Goal: Task Accomplishment & Management: Manage account settings

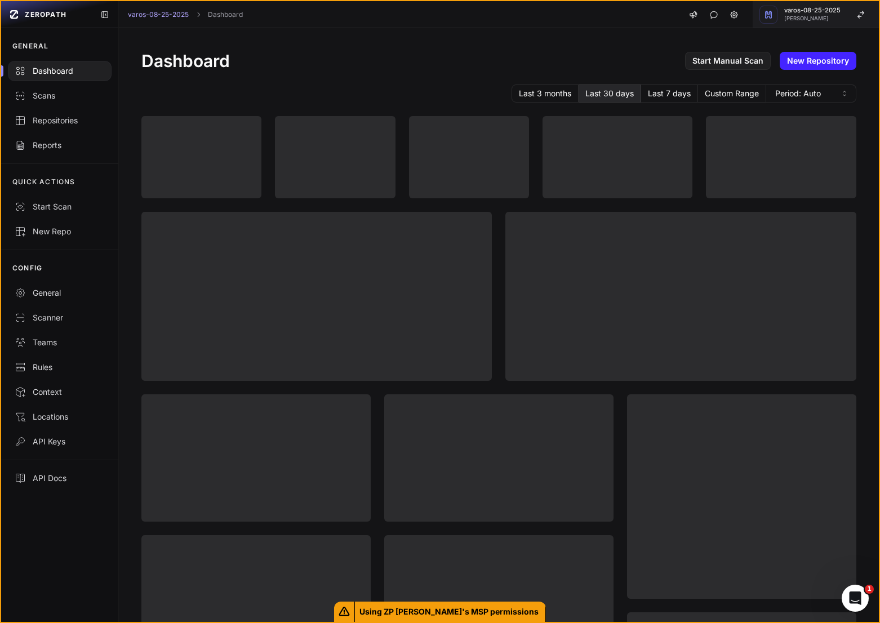
click at [833, 16] on span "[PERSON_NAME]" at bounding box center [812, 19] width 56 height 6
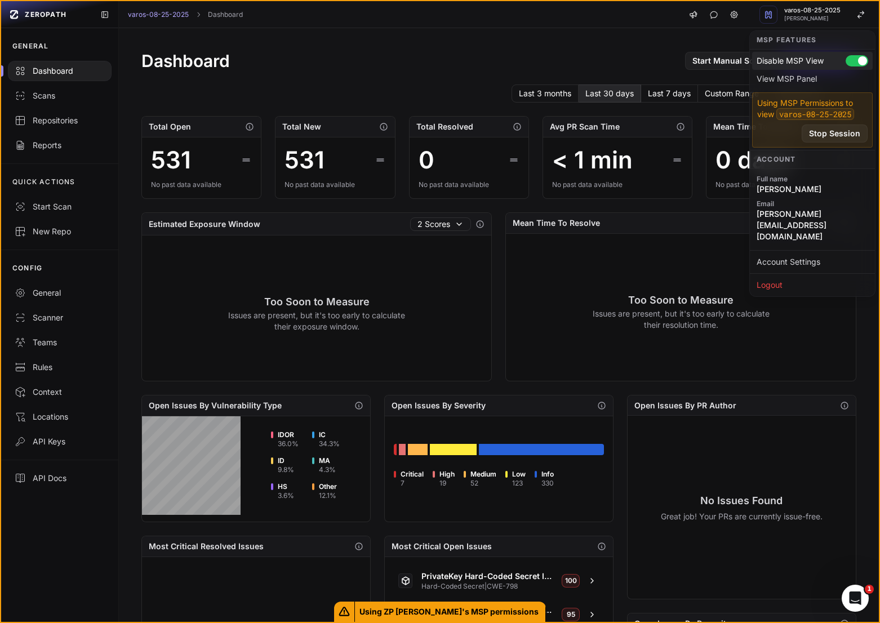
click at [854, 63] on div at bounding box center [857, 60] width 23 height 11
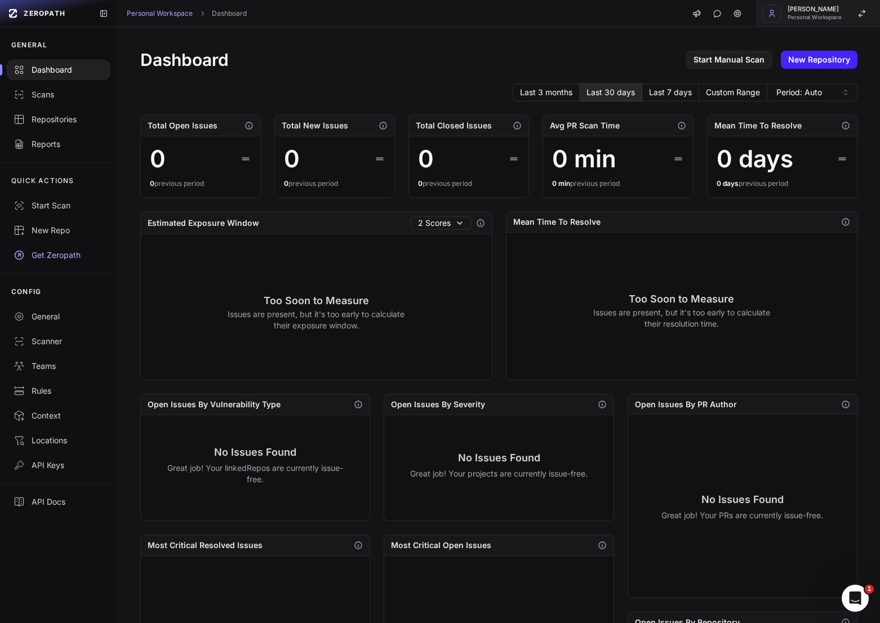
click at [828, 21] on button "Etienne Lunetta Personal Workspace" at bounding box center [818, 13] width 124 height 27
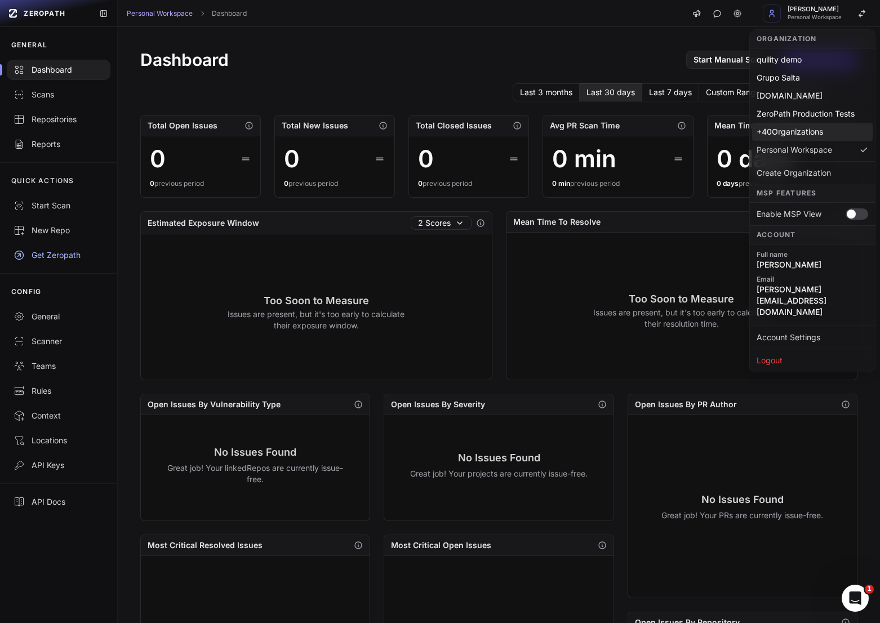
click at [798, 130] on div "+ 40 Organizations" at bounding box center [812, 132] width 121 height 18
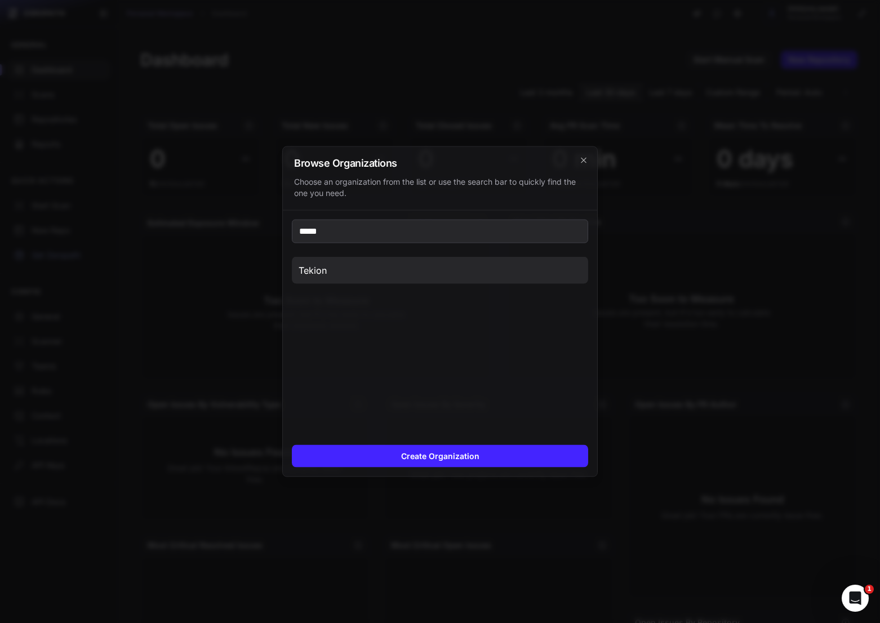
type input "*****"
click at [568, 264] on button "Tekion" at bounding box center [440, 270] width 296 height 27
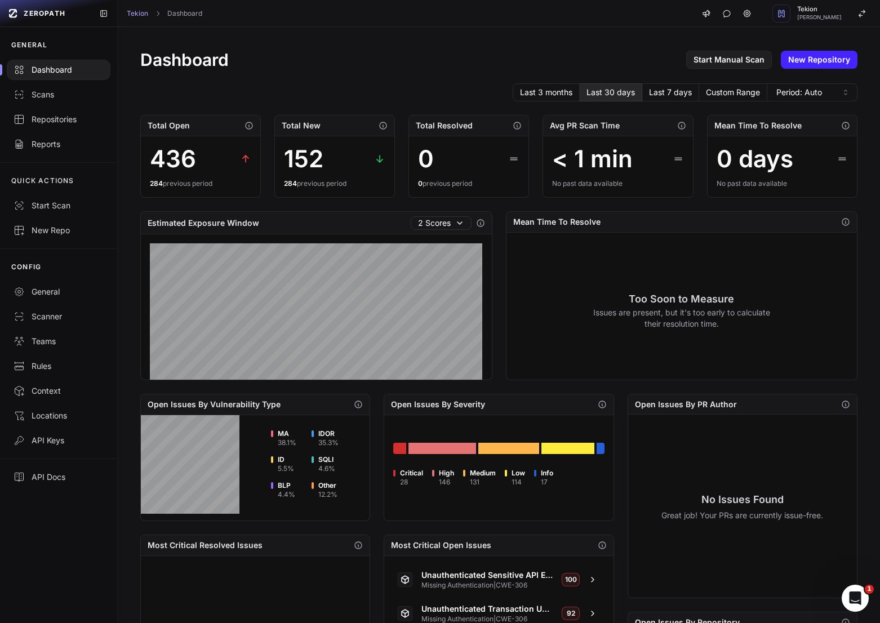
click at [464, 75] on div "Dashboard Start Manual Scan New Repository Last 3 months Last 30 days Last 7 da…" at bounding box center [499, 433] width 762 height 812
click at [64, 114] on div "Repositories" at bounding box center [59, 119] width 90 height 11
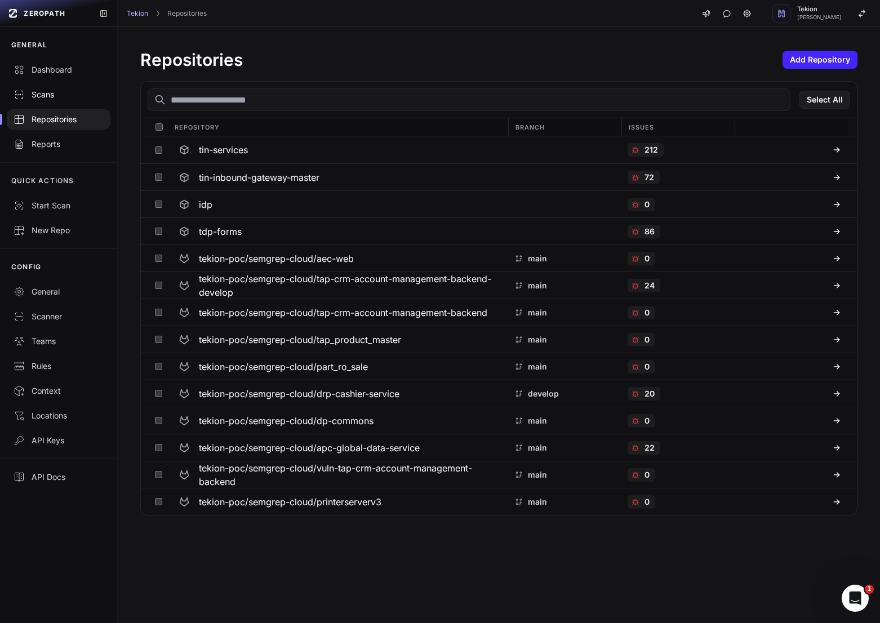
click at [55, 90] on div "Scans" at bounding box center [59, 94] width 90 height 11
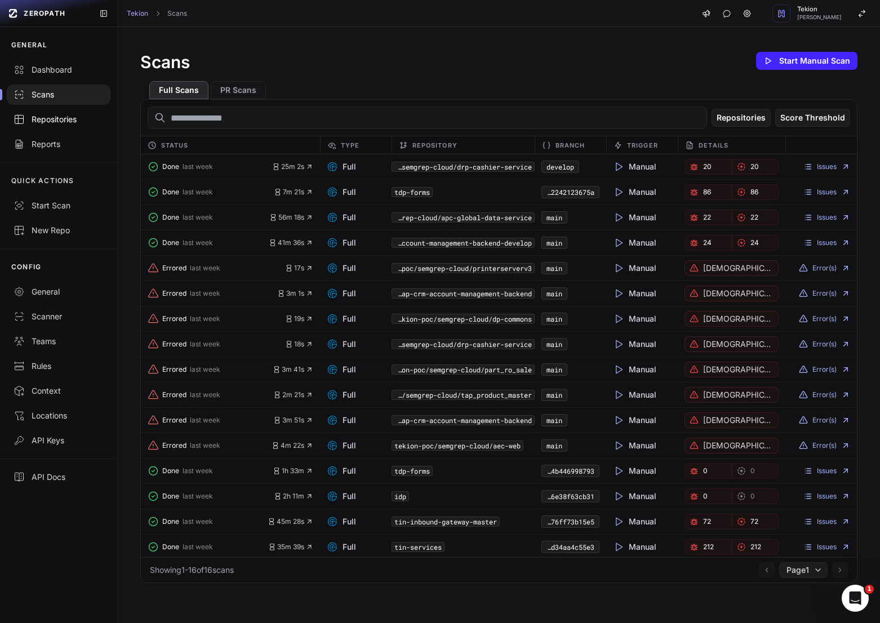
click at [56, 122] on div "Repositories" at bounding box center [59, 119] width 90 height 11
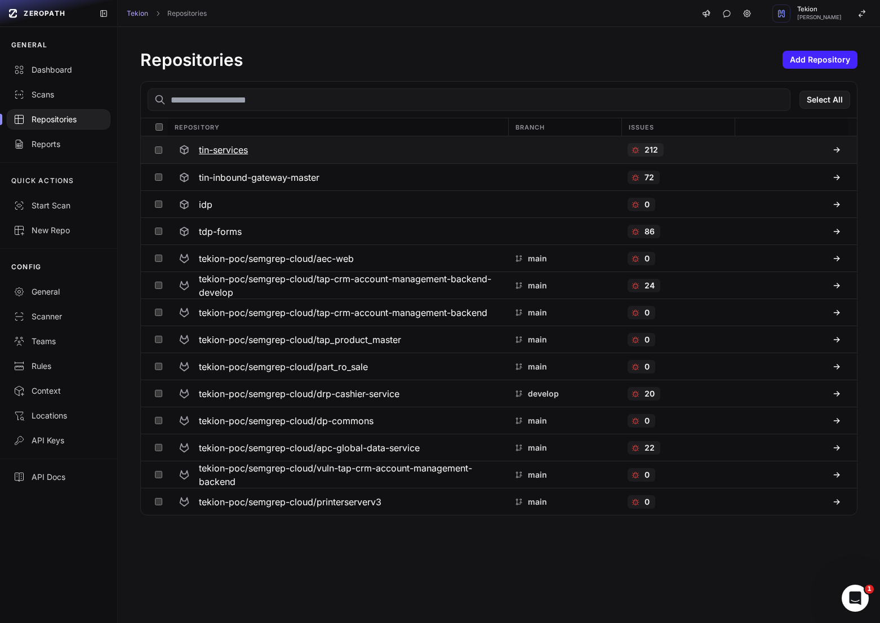
click at [344, 150] on div "tin-services" at bounding box center [337, 150] width 327 height 20
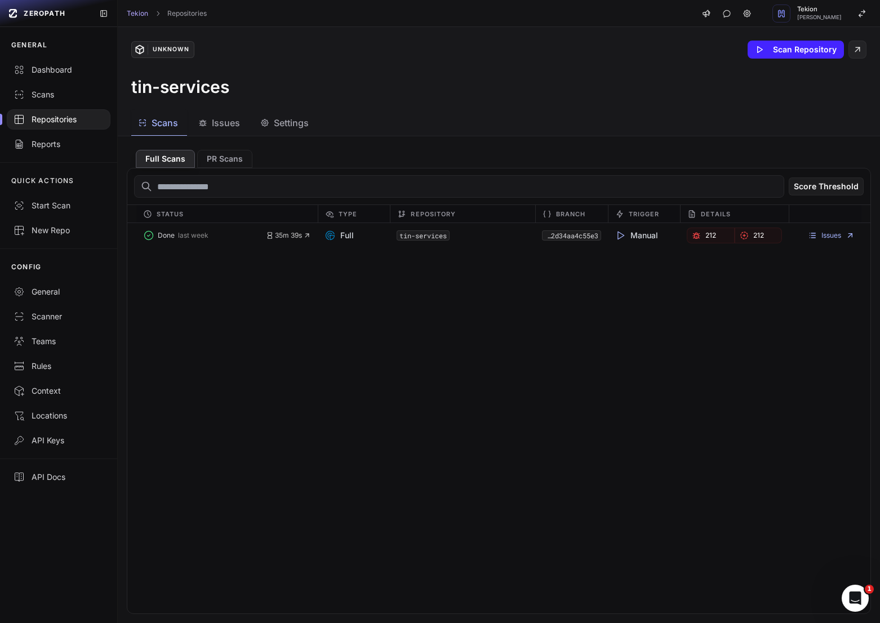
click at [303, 133] on button "Settings" at bounding box center [286, 122] width 64 height 25
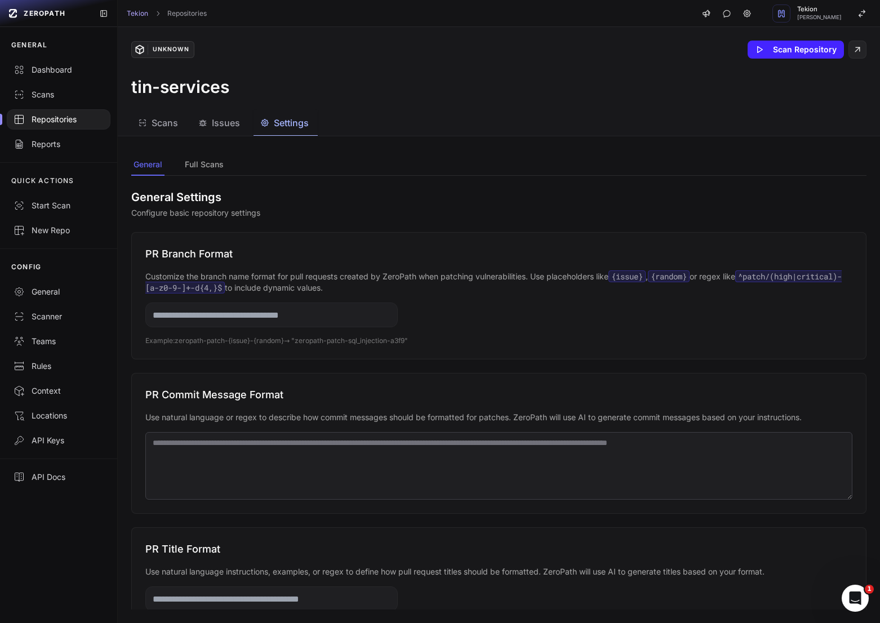
click at [61, 114] on div "Repositories" at bounding box center [59, 119] width 90 height 11
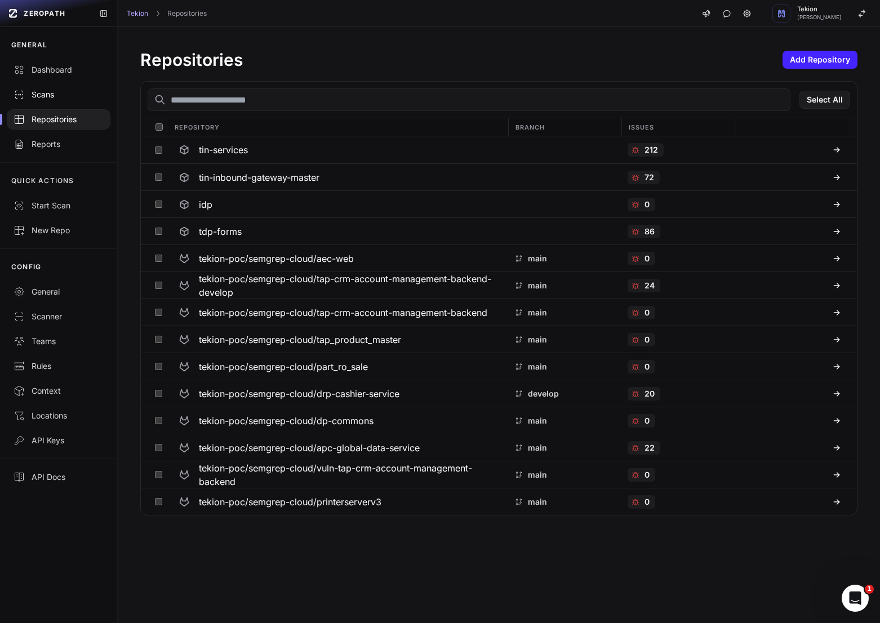
click at [60, 90] on div "Scans" at bounding box center [59, 94] width 90 height 11
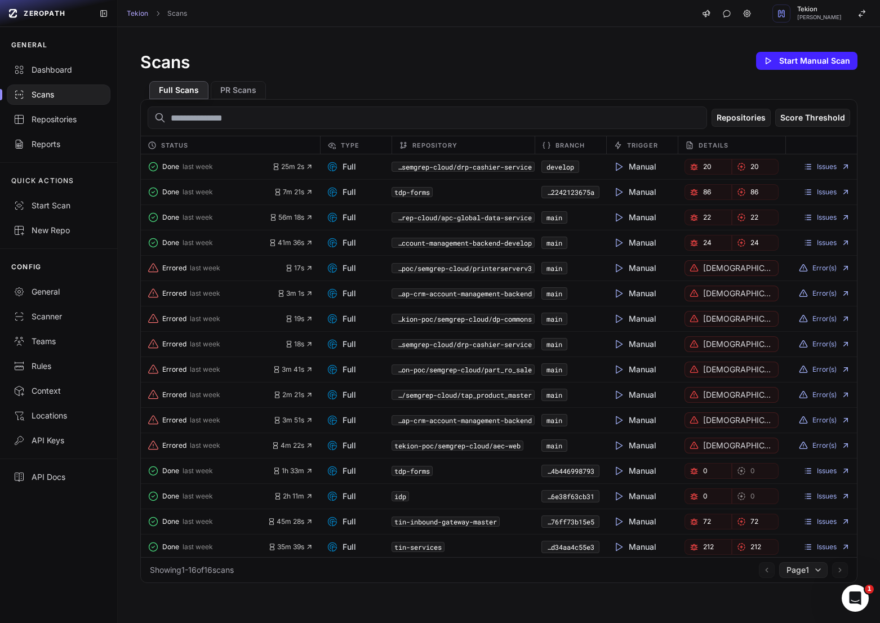
click at [638, 94] on div "Full Scans PR Scans" at bounding box center [498, 85] width 717 height 27
click at [832, 269] on button "Error(s)" at bounding box center [824, 268] width 51 height 9
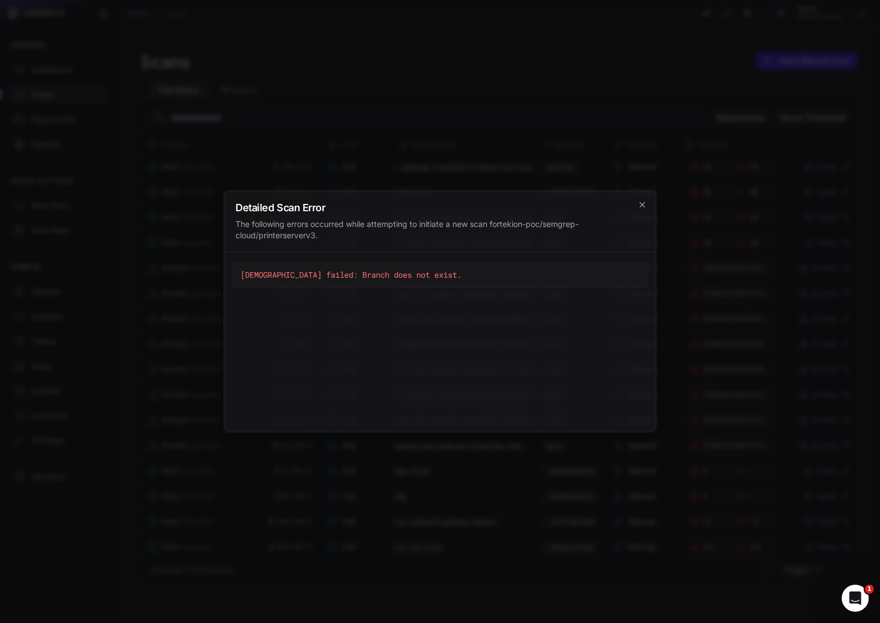
click at [385, 161] on div at bounding box center [440, 311] width 880 height 623
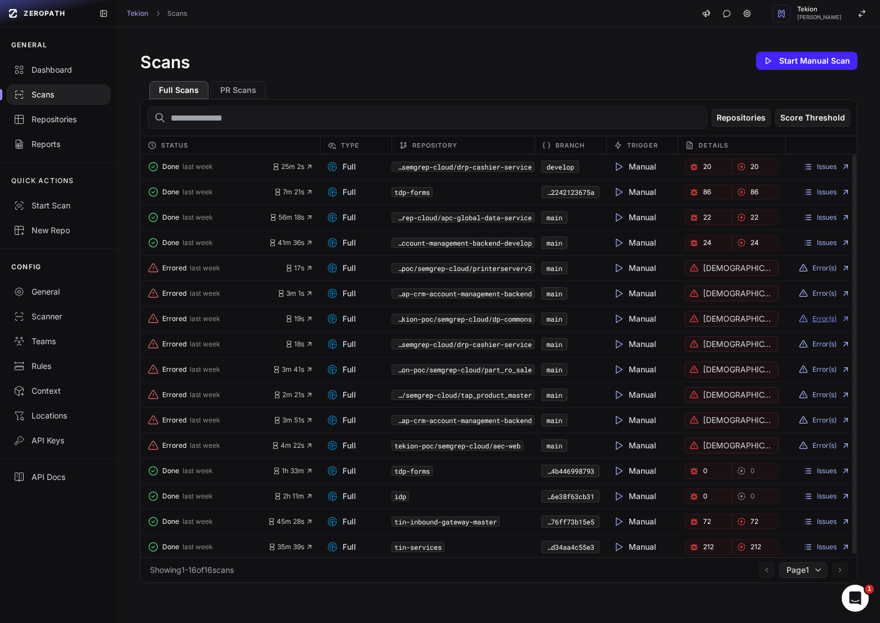
click at [827, 316] on button "Error(s)" at bounding box center [824, 318] width 51 height 9
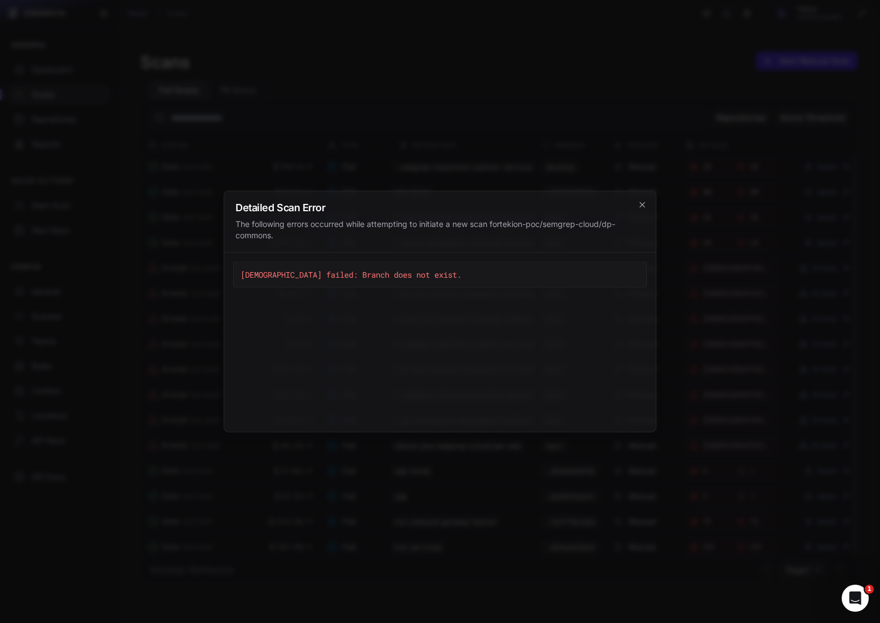
click at [591, 114] on div at bounding box center [440, 311] width 880 height 623
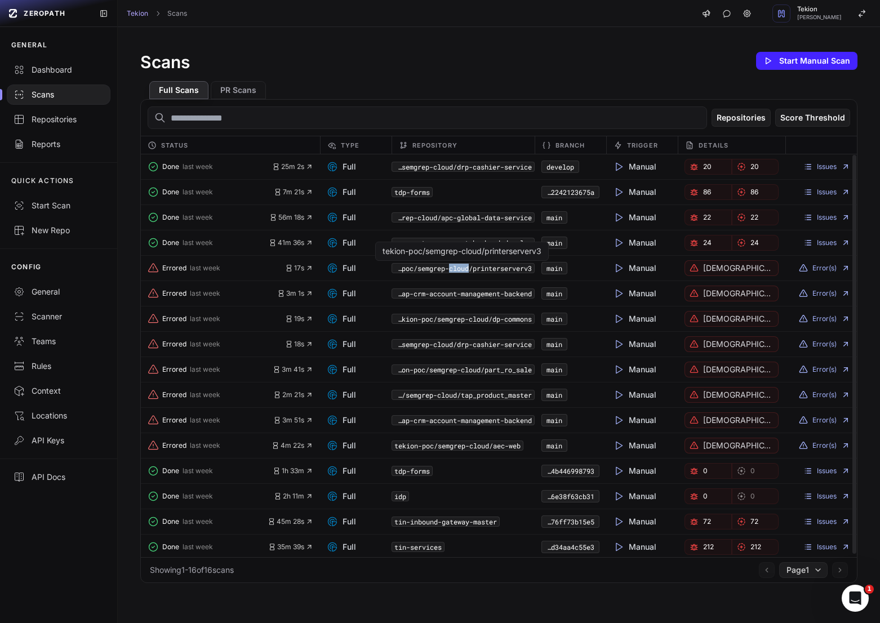
click at [444, 272] on code "tekion-poc/semgrep-cloud/printerserverv3" at bounding box center [463, 268] width 143 height 10
click at [447, 269] on code "tekion-poc/semgrep-cloud/printerserverv3" at bounding box center [463, 268] width 143 height 10
click at [495, 95] on div "Full Scans PR Scans" at bounding box center [498, 85] width 717 height 27
click at [489, 267] on code "tekion-poc/semgrep-cloud/printerserverv3" at bounding box center [463, 268] width 143 height 10
click at [491, 268] on code "tekion-poc/semgrep-cloud/printerserverv3" at bounding box center [463, 268] width 143 height 10
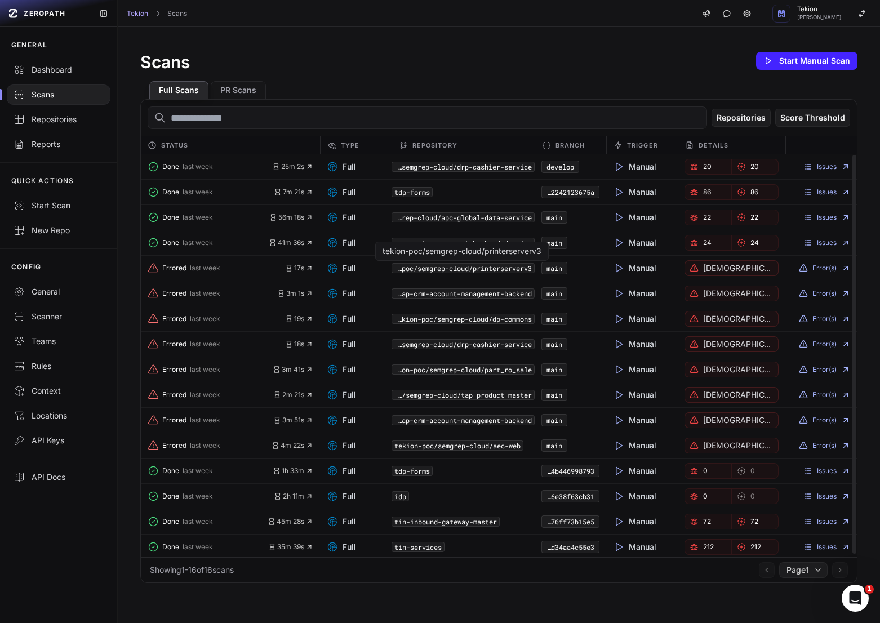
click at [491, 268] on code "tekion-poc/semgrep-cloud/printerserverv3" at bounding box center [463, 268] width 143 height 10
click at [480, 219] on code "tekion-poc/semgrep-cloud/apc-global-data-service" at bounding box center [463, 217] width 143 height 10
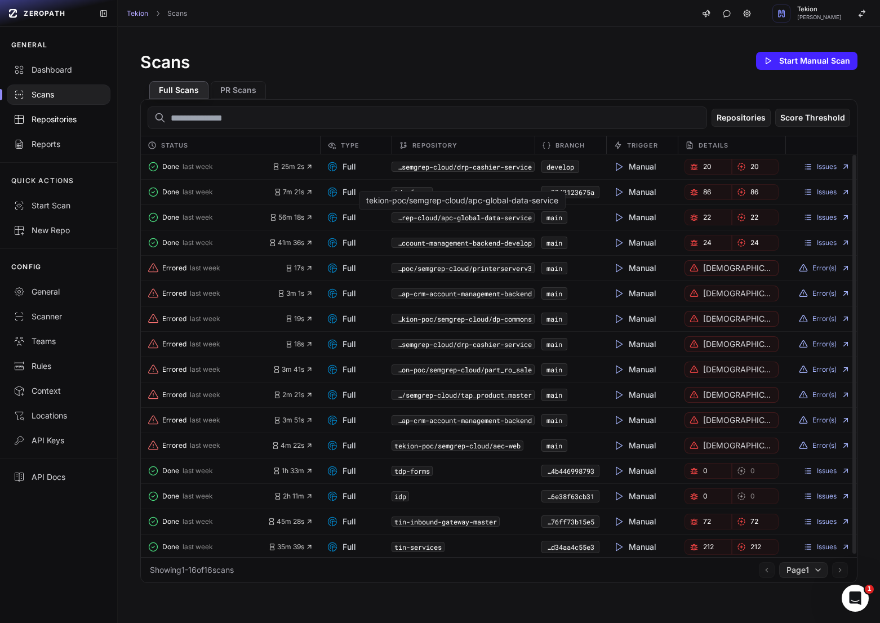
click at [53, 125] on div "Repositories" at bounding box center [59, 119] width 90 height 11
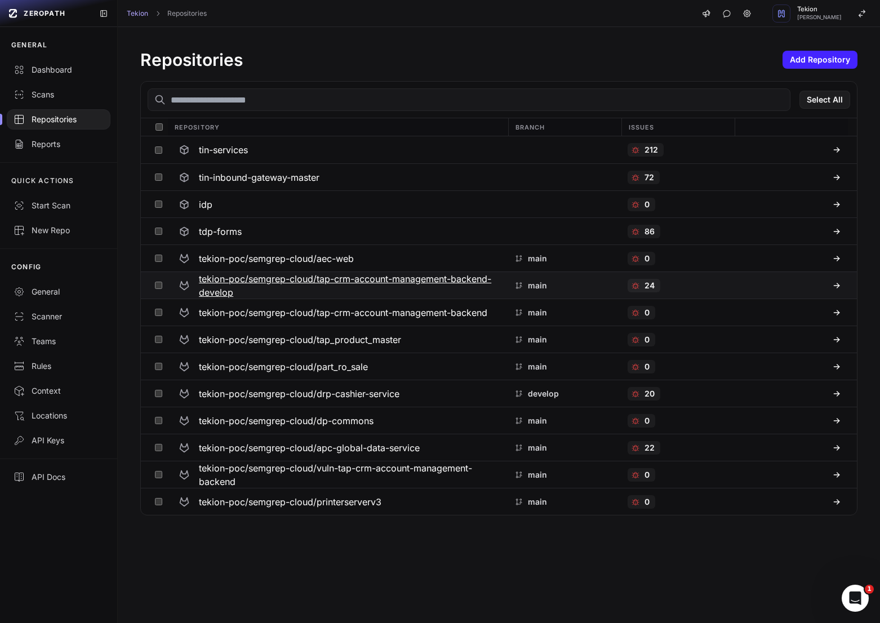
click at [267, 279] on h3 "tekion-poc/semgrep-cloud/tap-crm-account-management-backend-develop" at bounding box center [350, 285] width 302 height 27
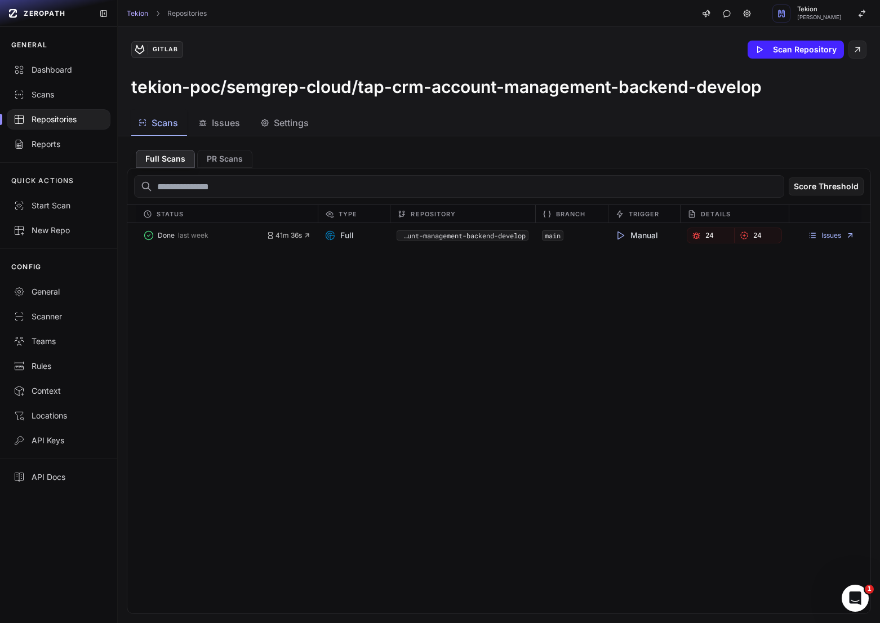
click at [322, 131] on div "Scans Issues Settings" at bounding box center [485, 122] width 735 height 25
click at [289, 129] on span "Settings" at bounding box center [291, 123] width 35 height 14
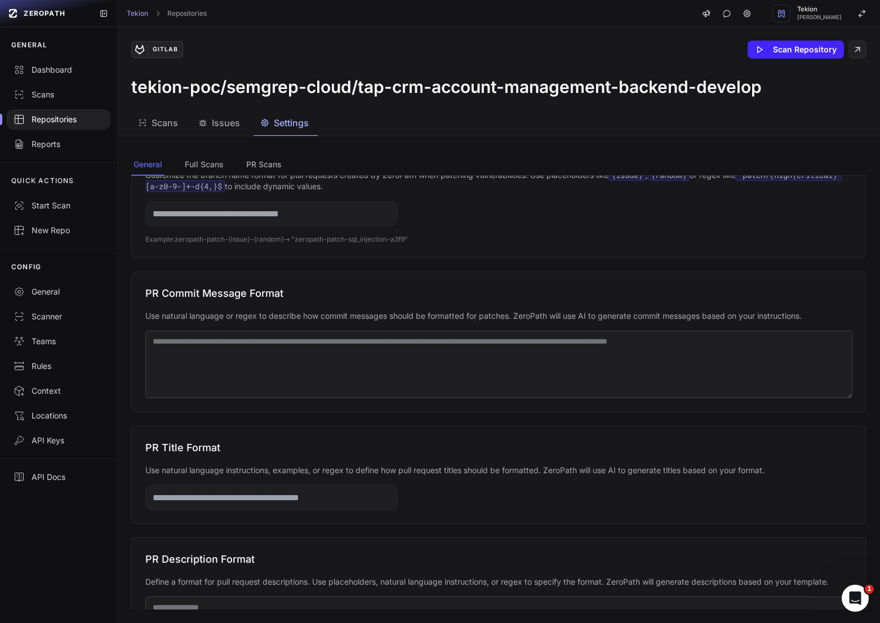
scroll to position [212, 0]
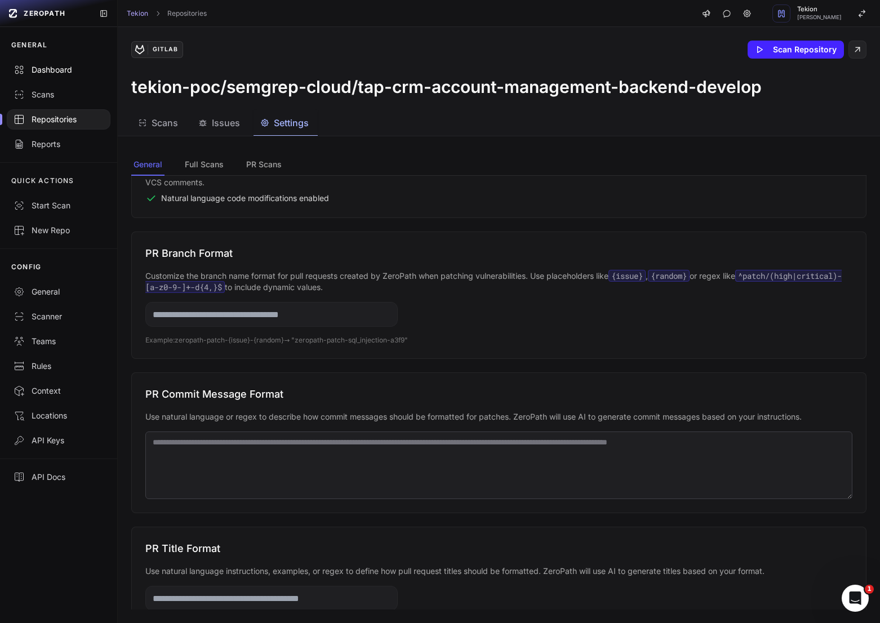
click at [54, 78] on link "Dashboard" at bounding box center [58, 69] width 117 height 25
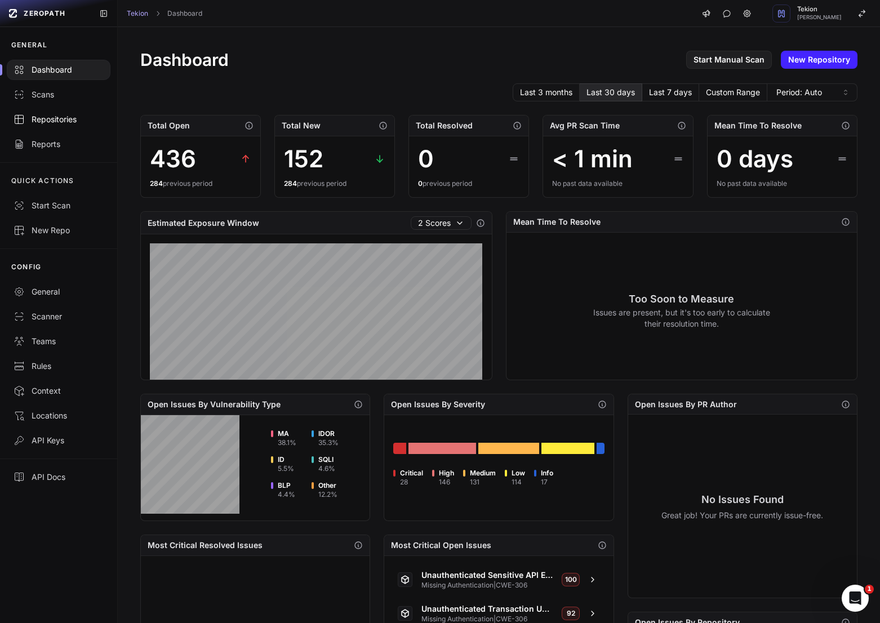
click at [61, 124] on div "Repositories" at bounding box center [59, 119] width 90 height 11
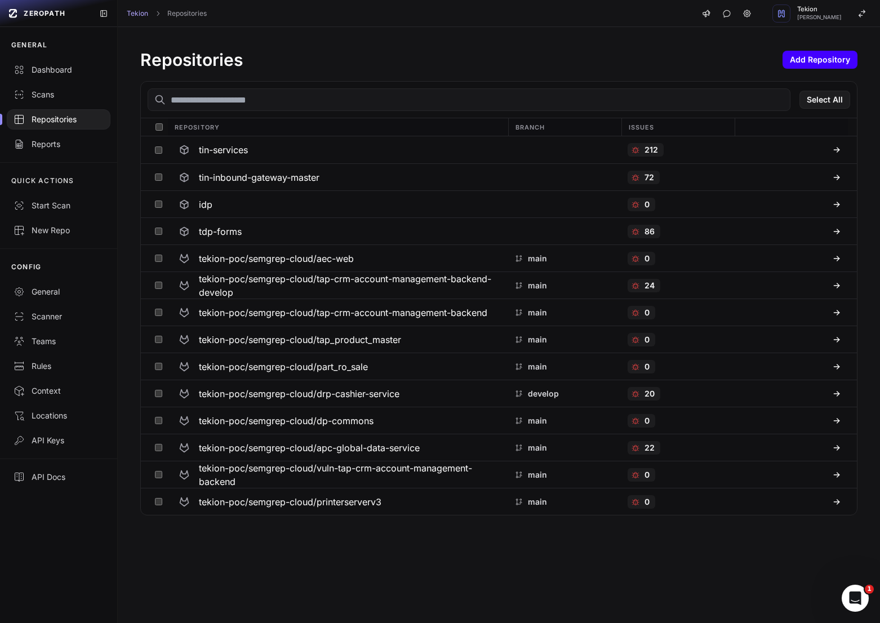
click at [826, 68] on button "Add Repository" at bounding box center [820, 60] width 75 height 18
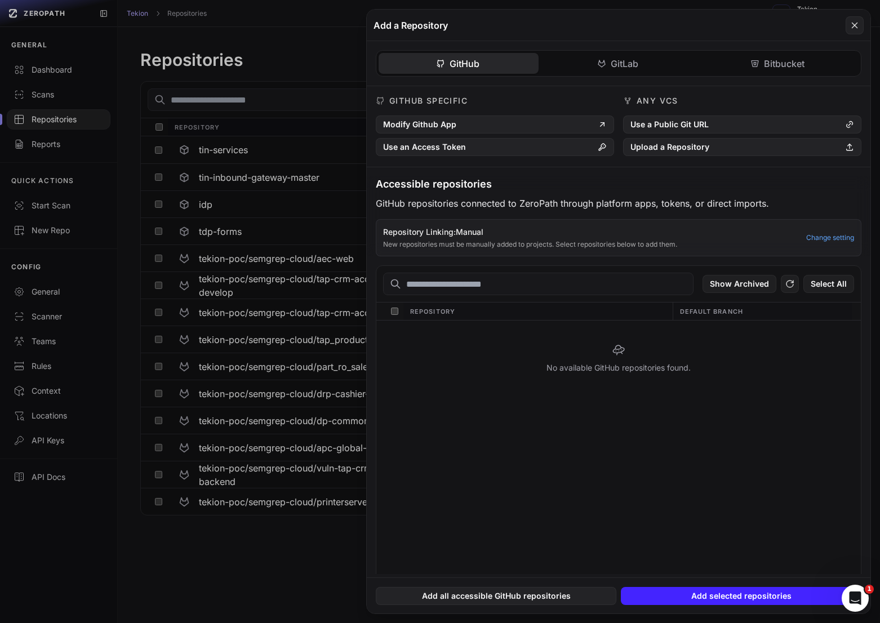
click at [617, 68] on div "GitHub GitLab Bitbucket GitHub Specific Modify Github App Use an Access Token A…" at bounding box center [619, 307] width 504 height 533
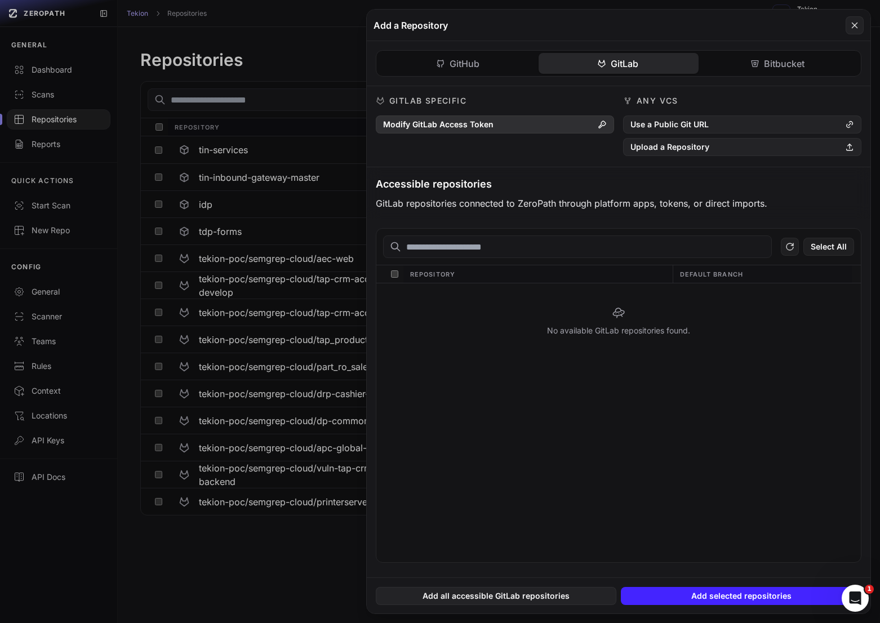
click at [576, 123] on button "Modify GitLab Access Token" at bounding box center [495, 125] width 238 height 18
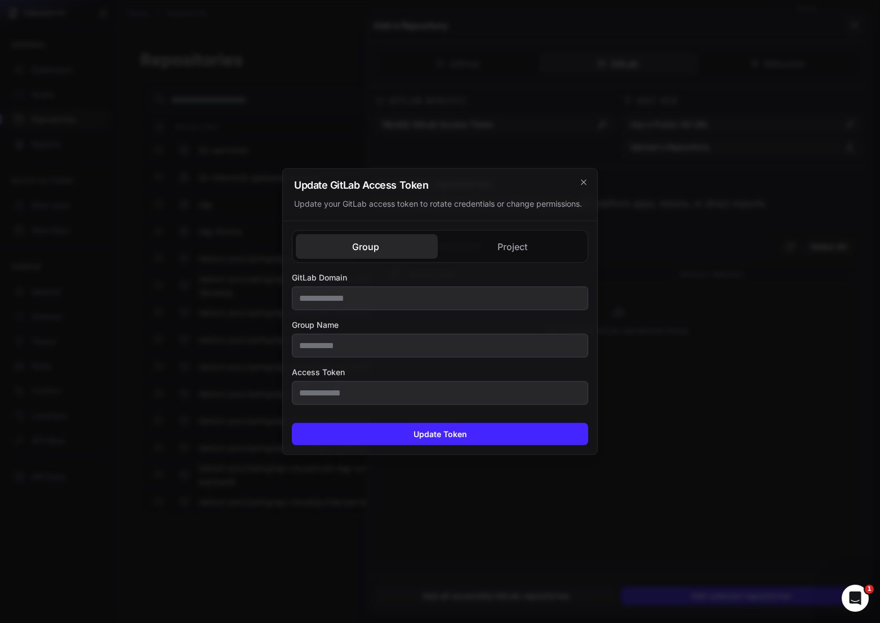
click at [539, 246] on div "Group Project GitLab Domain Group Name Access Token GitLab Domain Access Token" at bounding box center [440, 317] width 314 height 193
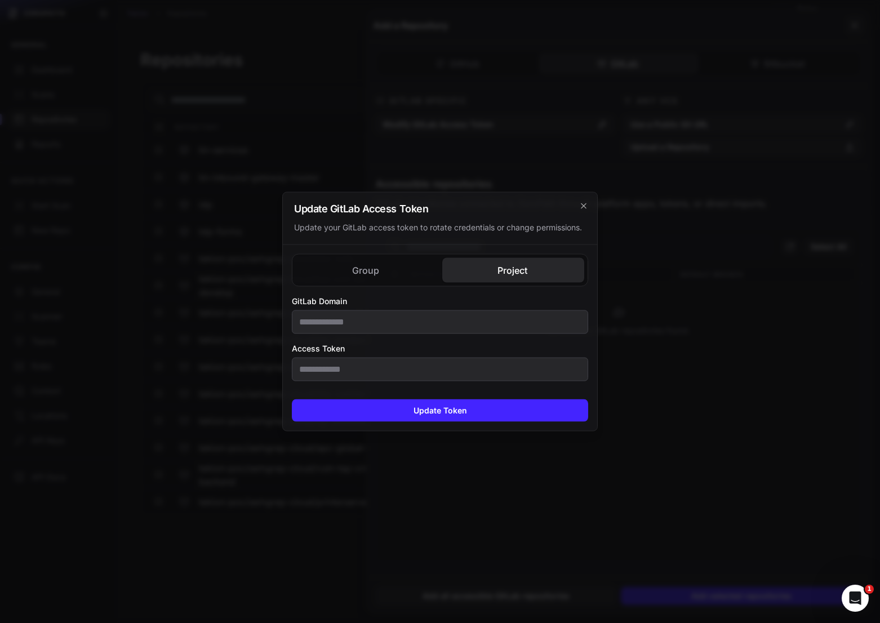
click at [401, 263] on div "Group Project GitLab Domain Group Name Access Token GitLab Domain Access Token" at bounding box center [440, 317] width 296 height 127
click at [503, 238] on div "Update GitLab Access Token Update your GitLab access token to rotate credential…" at bounding box center [440, 312] width 316 height 240
click at [588, 202] on div "Update GitLab Access Token Update your GitLab access token to rotate credential…" at bounding box center [440, 219] width 314 height 52
click at [585, 202] on icon "cross 2," at bounding box center [583, 206] width 9 height 9
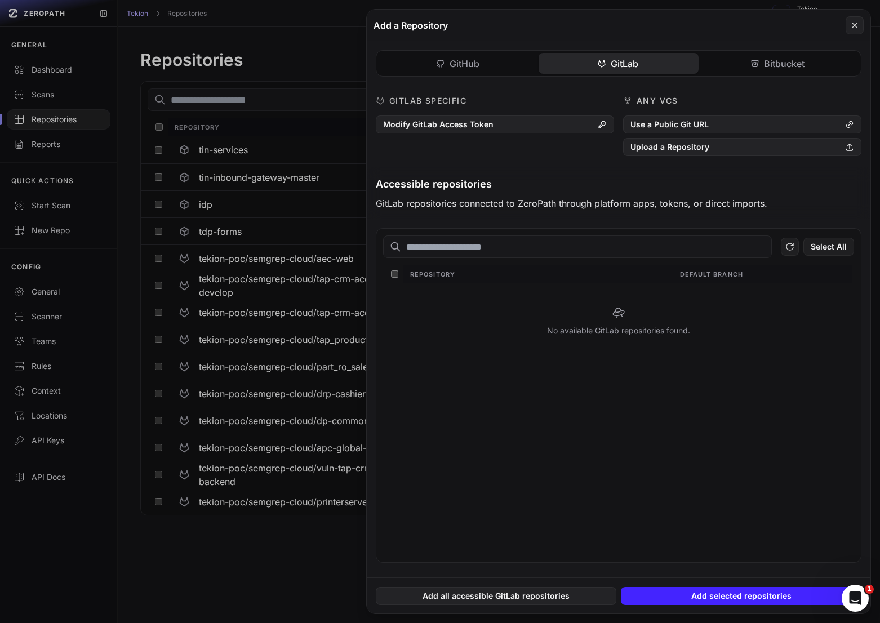
click at [336, 101] on button at bounding box center [440, 311] width 880 height 623
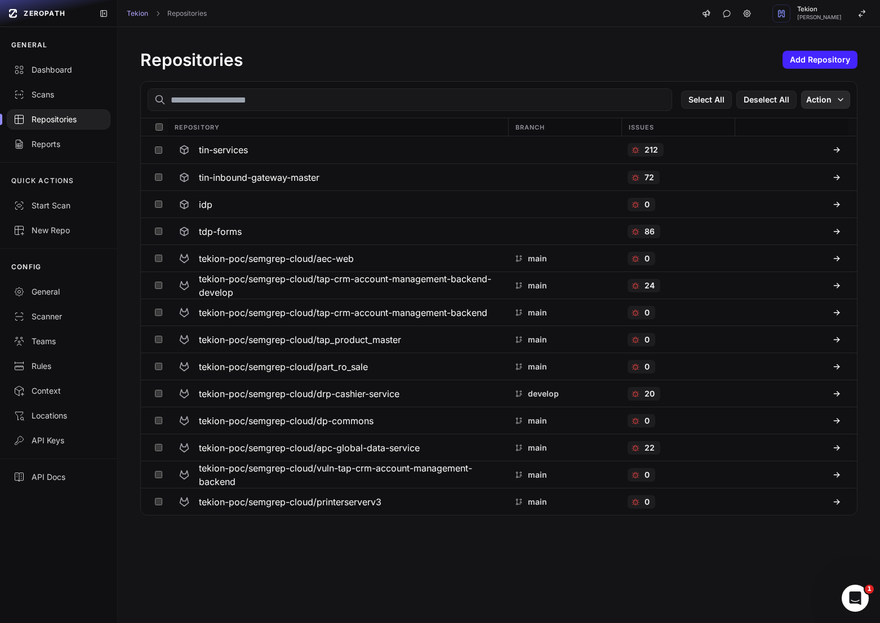
click at [843, 99] on icon "button" at bounding box center [840, 99] width 9 height 9
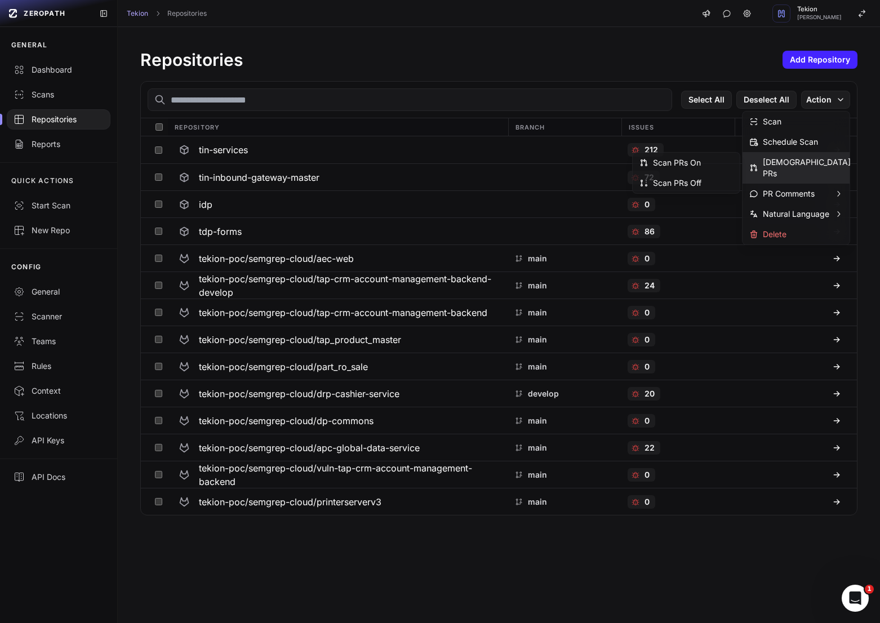
click at [564, 77] on div "Repositories Add Repository Select All Deselect All Action Repository Branch Is…" at bounding box center [499, 282] width 762 height 511
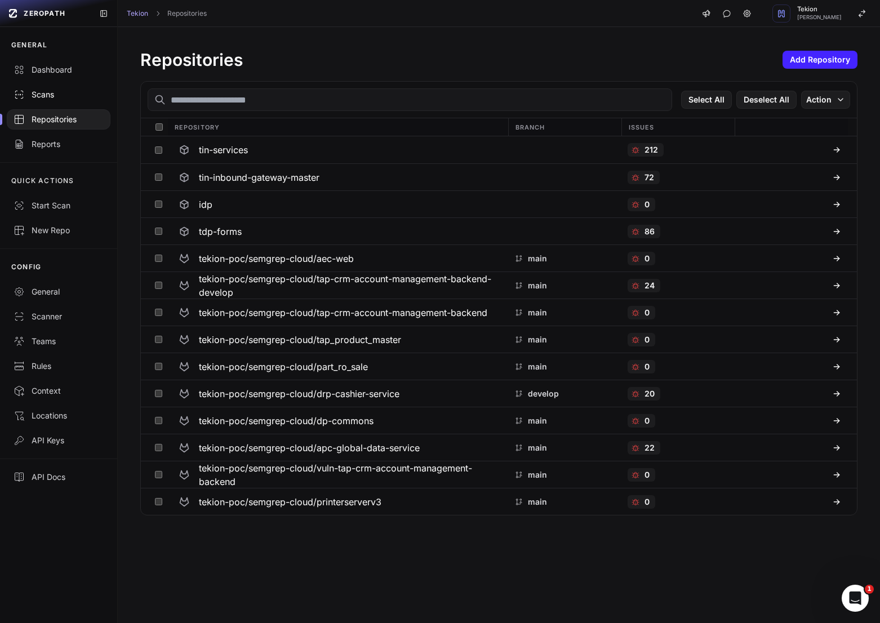
click at [78, 95] on div "Scans" at bounding box center [59, 94] width 90 height 11
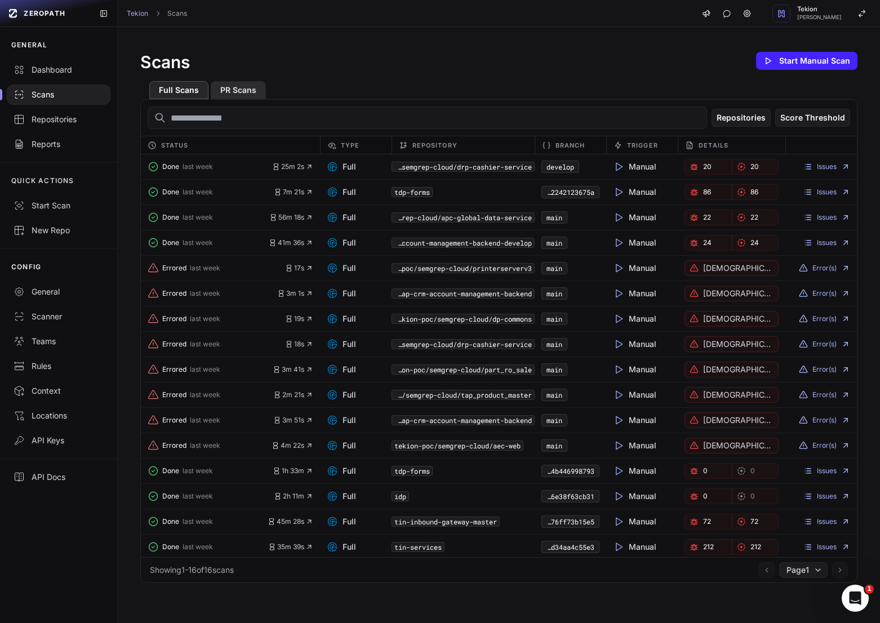
click at [229, 93] on button "PR Scans" at bounding box center [238, 90] width 55 height 18
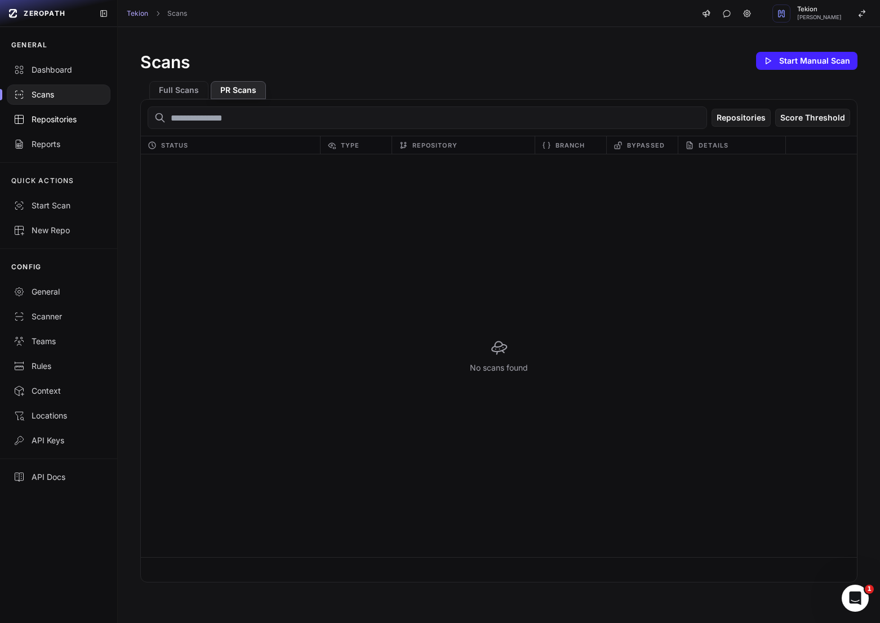
click at [66, 123] on div "Repositories" at bounding box center [59, 119] width 90 height 11
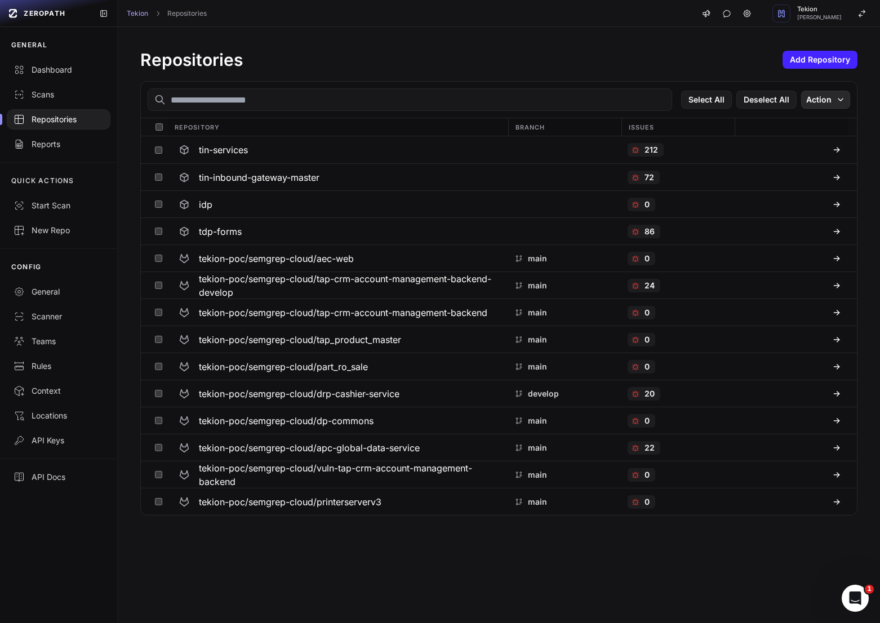
click at [825, 96] on button "Action" at bounding box center [825, 100] width 49 height 18
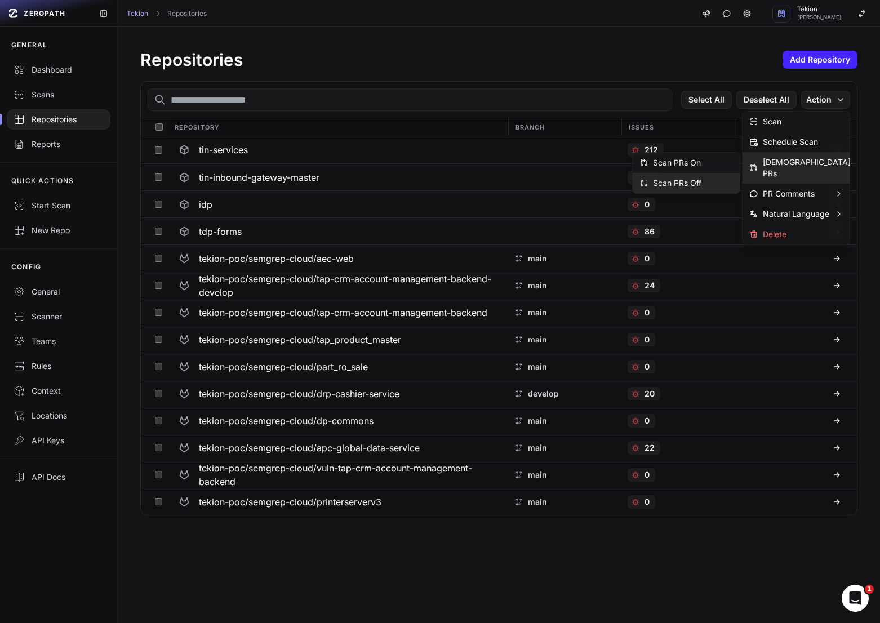
click at [681, 183] on div "Scan PRs Off" at bounding box center [671, 183] width 62 height 11
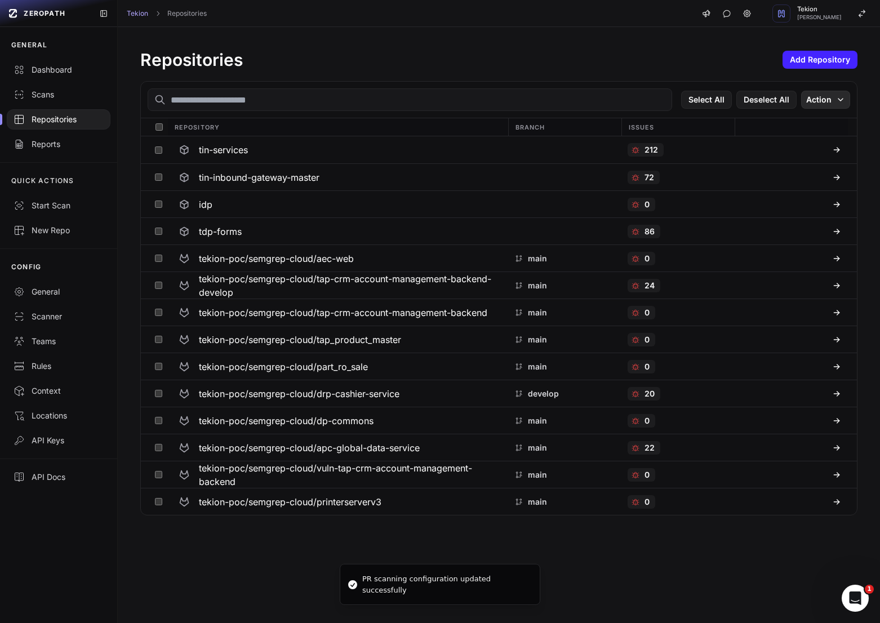
click at [826, 101] on button "Action" at bounding box center [825, 100] width 49 height 18
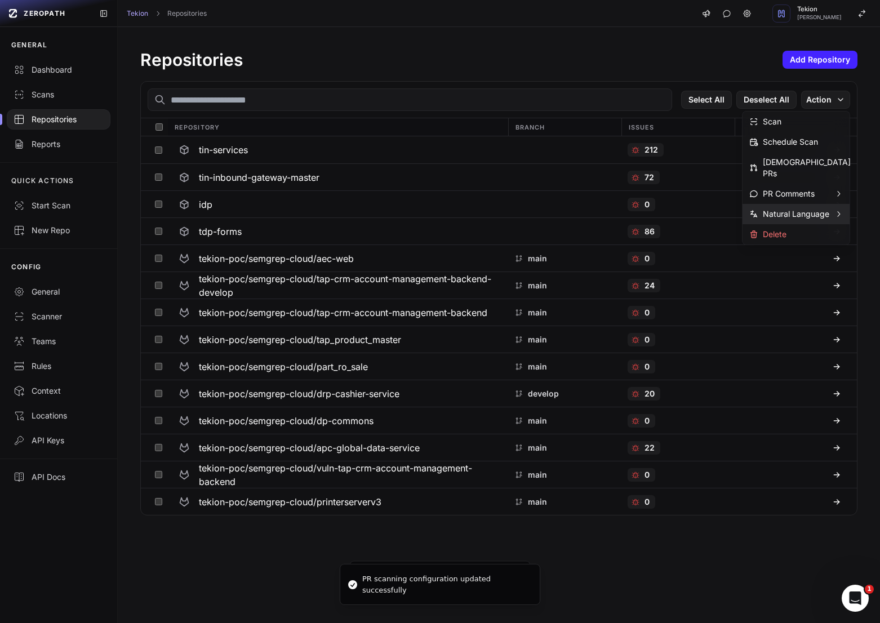
click at [708, 567] on div "Repositories Add Repository Select All Deselect All Action Repository Branch Is…" at bounding box center [499, 325] width 762 height 596
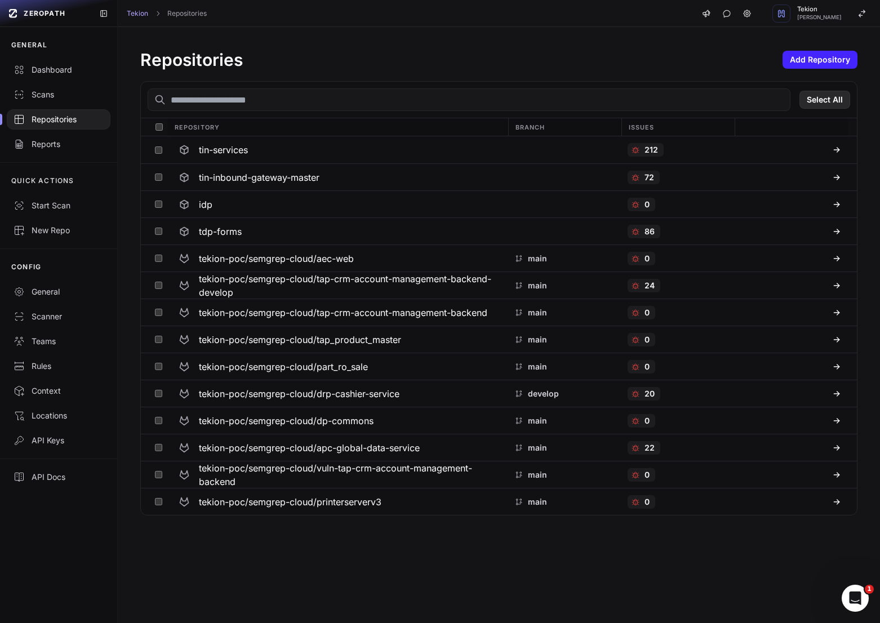
click at [821, 105] on button "Select All" at bounding box center [825, 100] width 51 height 18
click at [829, 99] on button "Action" at bounding box center [825, 100] width 49 height 18
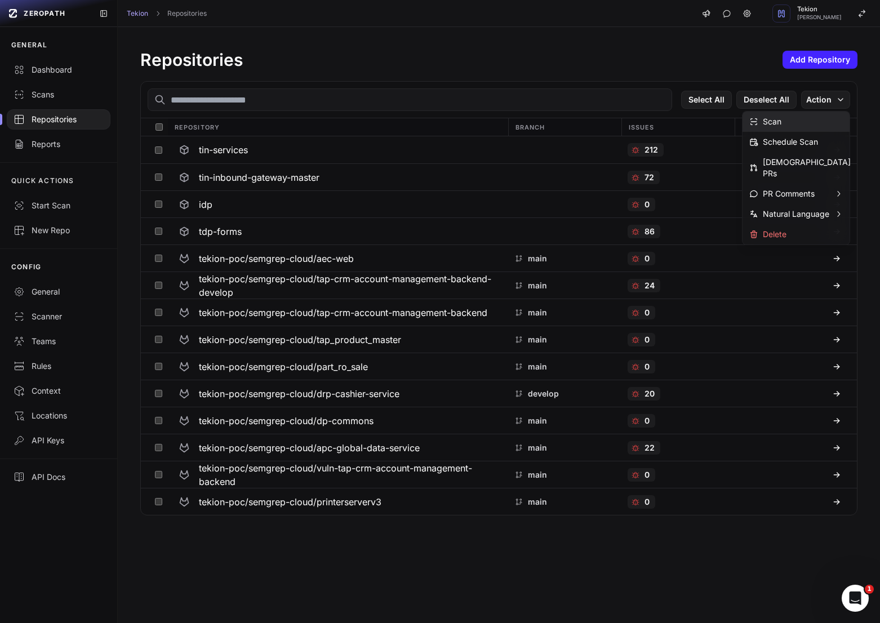
click at [800, 122] on div "Scan" at bounding box center [796, 122] width 107 height 20
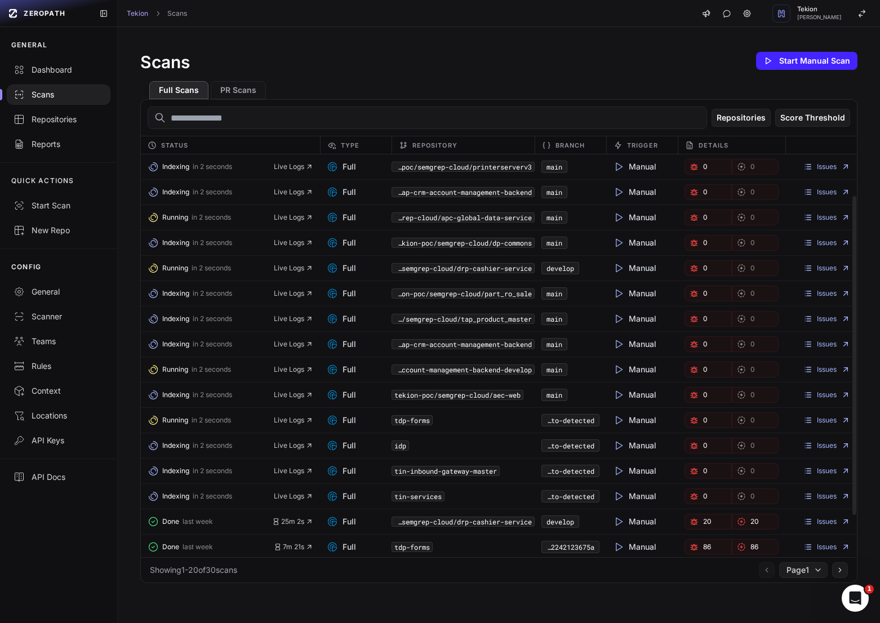
scroll to position [104, 0]
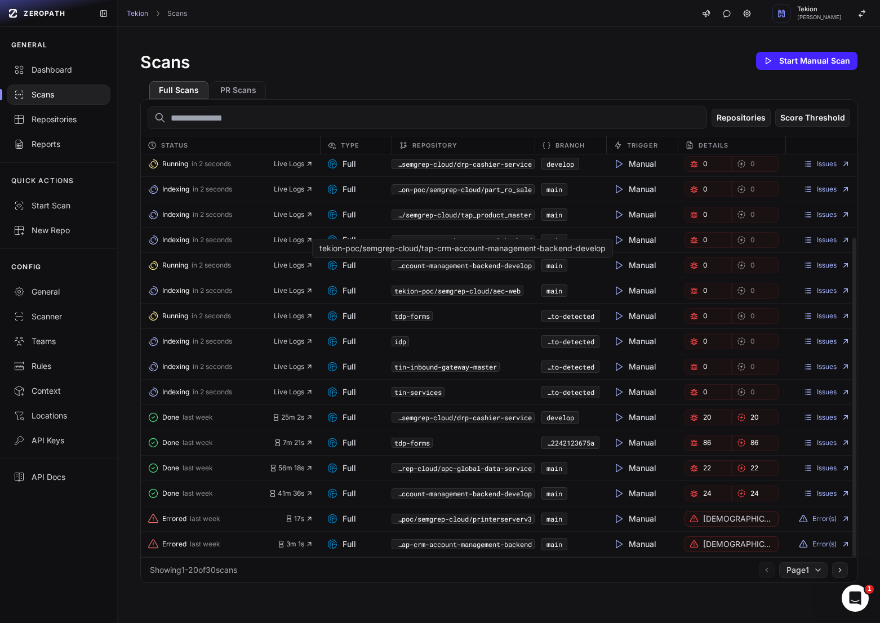
click at [505, 244] on div "tekion-poc/semgrep-cloud/tap-crm-account-management-backend-develop" at bounding box center [463, 248] width 286 height 11
copy div "tekion-poc/semgrep-cloud/tap-crm-account-management-backend-develop"
click at [64, 122] on div "Repositories" at bounding box center [59, 119] width 90 height 11
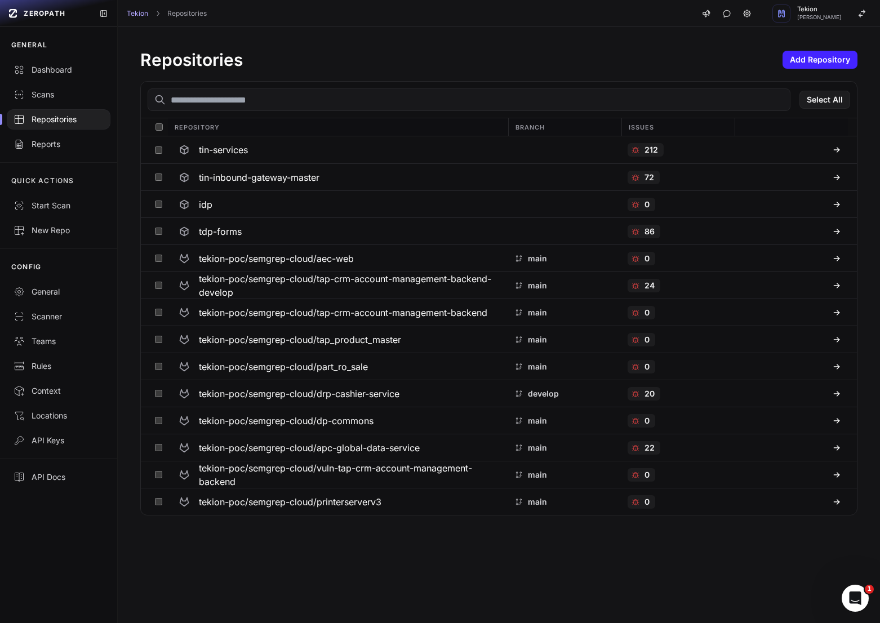
click at [491, 100] on input "text" at bounding box center [469, 99] width 643 height 23
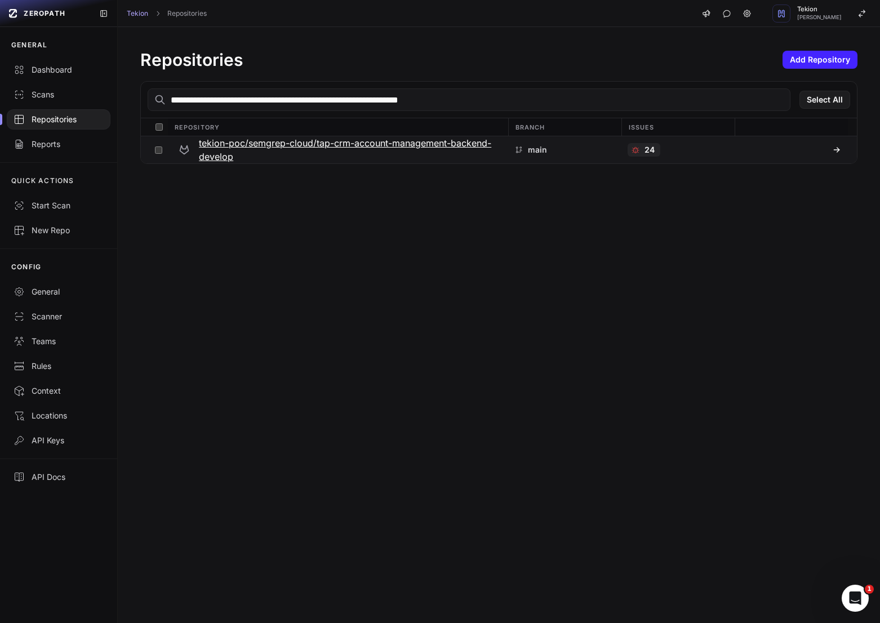
type input "**********"
click at [452, 144] on h3 "tekion-poc/semgrep-cloud/tap-crm-account-management-backend-develop" at bounding box center [350, 149] width 302 height 27
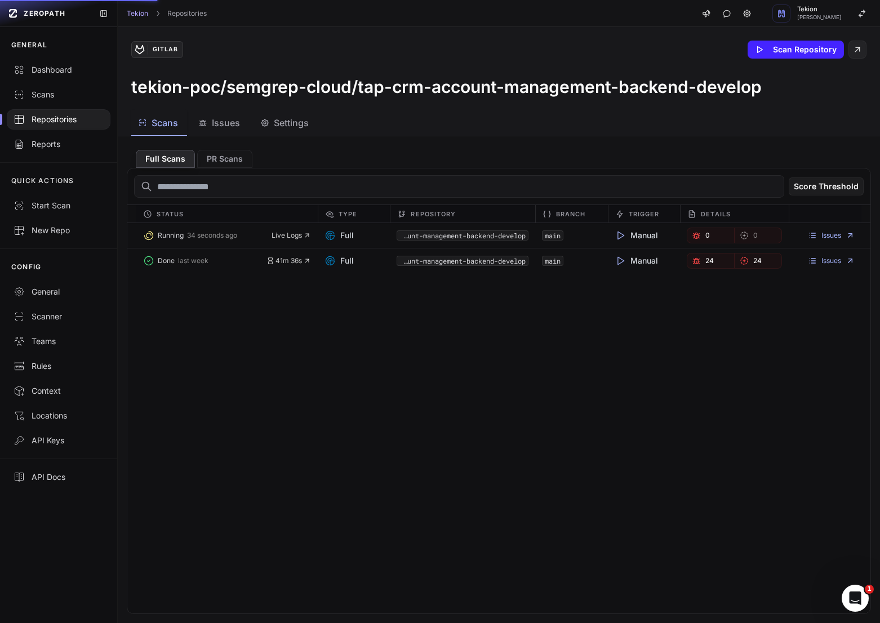
click at [277, 130] on button "Settings" at bounding box center [286, 122] width 64 height 25
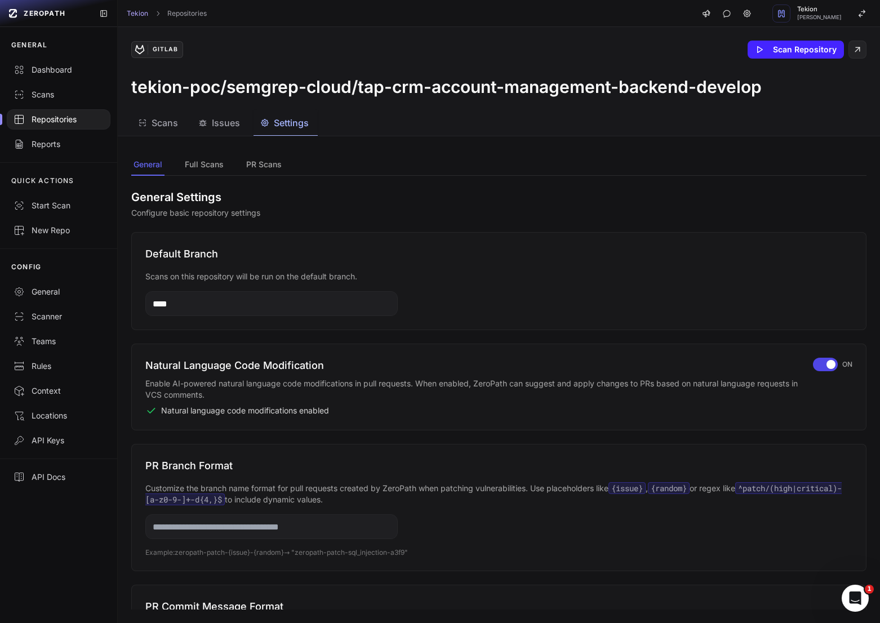
click at [227, 311] on input "****" at bounding box center [271, 303] width 252 height 25
click at [334, 251] on h3 "Default Branch" at bounding box center [498, 254] width 707 height 16
click at [255, 304] on input "****" at bounding box center [271, 303] width 252 height 25
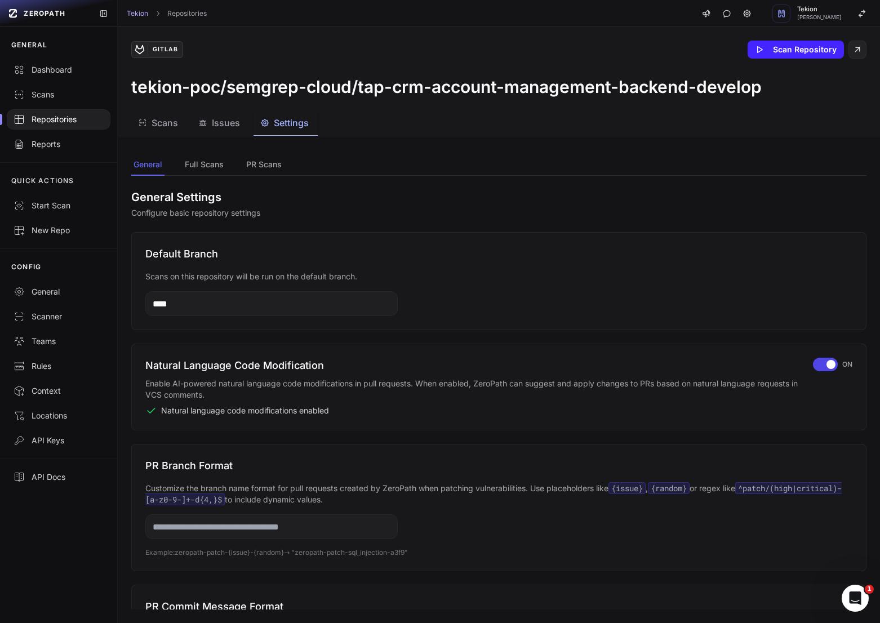
click at [255, 304] on input "****" at bounding box center [271, 303] width 252 height 25
click at [371, 307] on button "Save" at bounding box center [359, 304] width 31 height 16
click at [387, 300] on icon at bounding box center [386, 304] width 8 height 14
type input "****"
click at [434, 265] on div "Default Branch Scans on this repository will be run on the default branch. ****" at bounding box center [498, 281] width 735 height 98
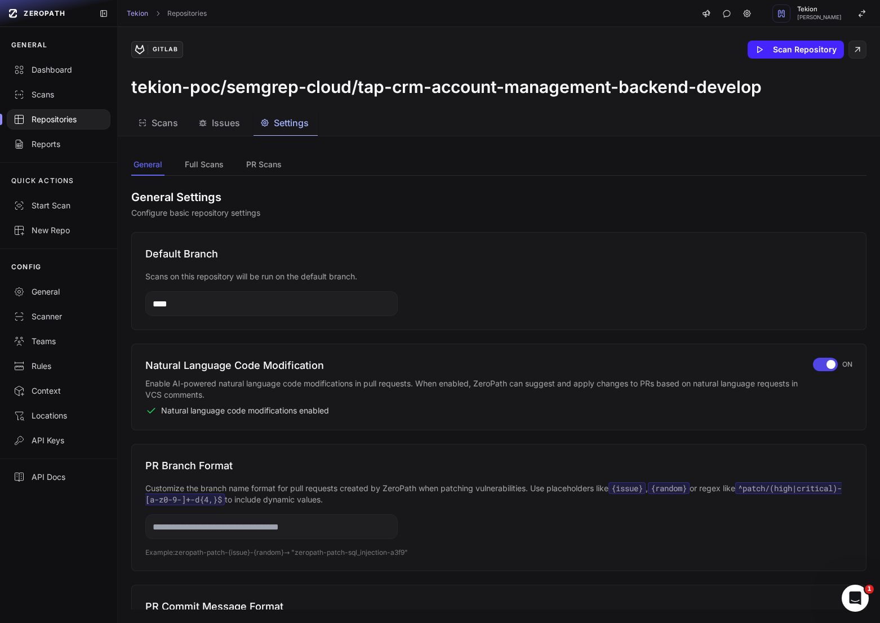
click at [63, 118] on div "Repositories" at bounding box center [59, 119] width 90 height 11
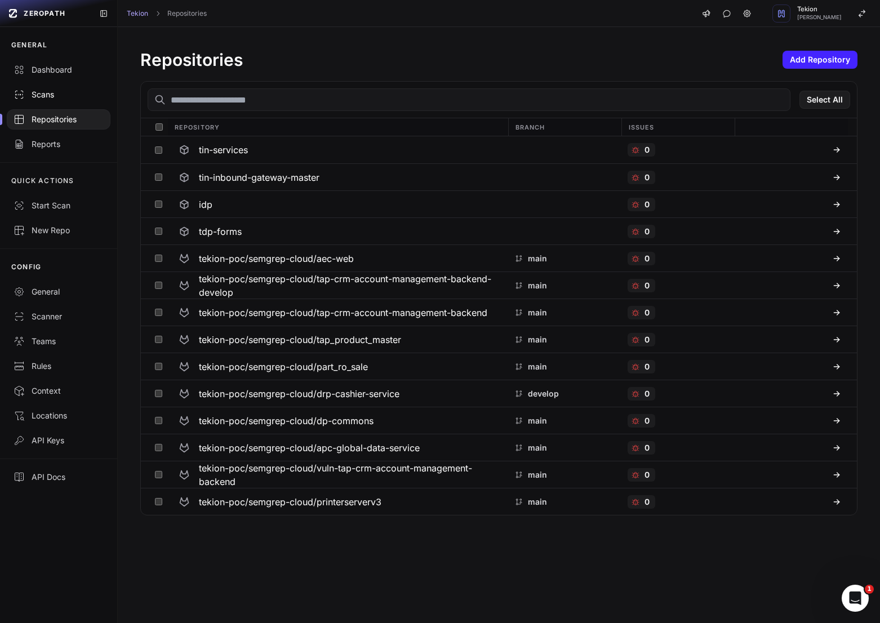
click at [52, 89] on div "Scans" at bounding box center [59, 94] width 90 height 11
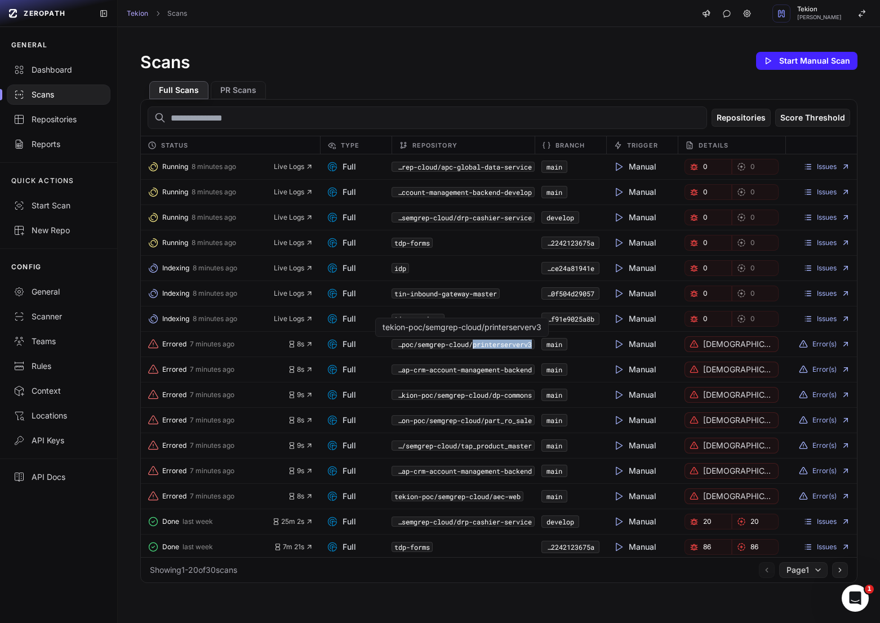
drag, startPoint x: 538, startPoint y: 347, endPoint x: 470, endPoint y: 347, distance: 67.6
click at [470, 347] on div "Errored 7 minutes ago 8s Full tekion-poc/semgrep-cloud/printerserverv3 main Man…" at bounding box center [499, 344] width 716 height 25
copy div "printerserverv3"
click at [51, 120] on div "Repositories" at bounding box center [59, 119] width 90 height 11
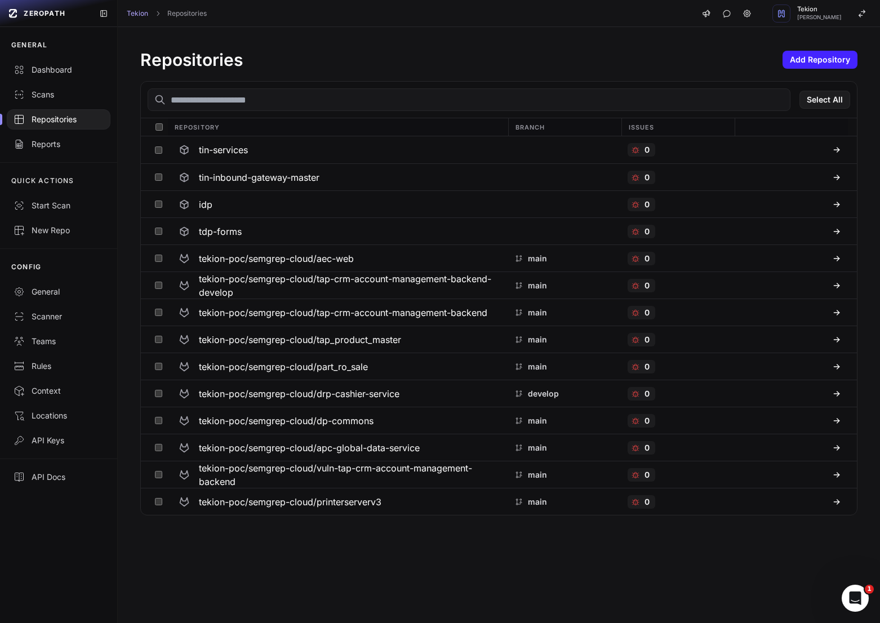
click at [287, 103] on input "text" at bounding box center [469, 99] width 643 height 23
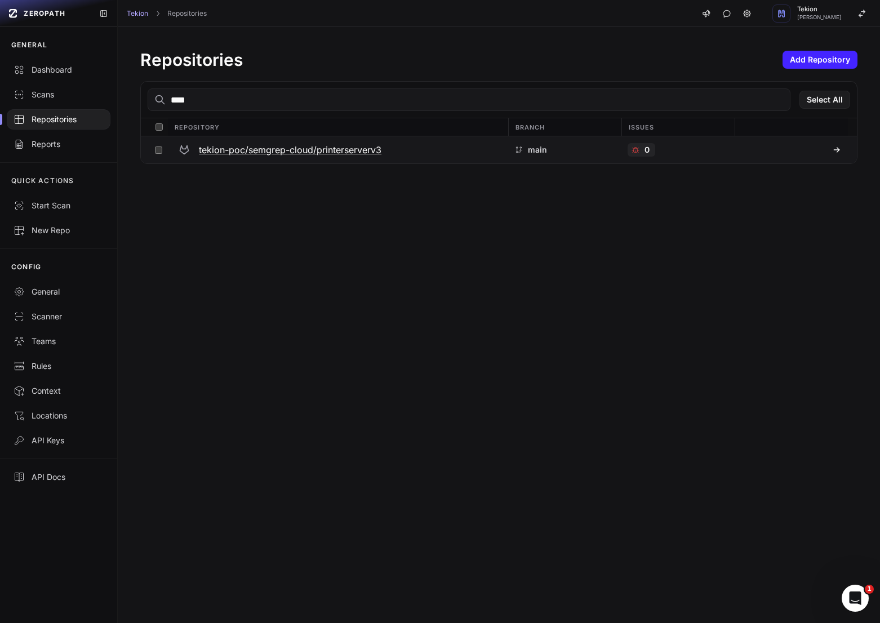
type input "****"
click at [340, 155] on h3 "tekion-poc/semgrep-cloud/printerserverv3" at bounding box center [290, 150] width 183 height 14
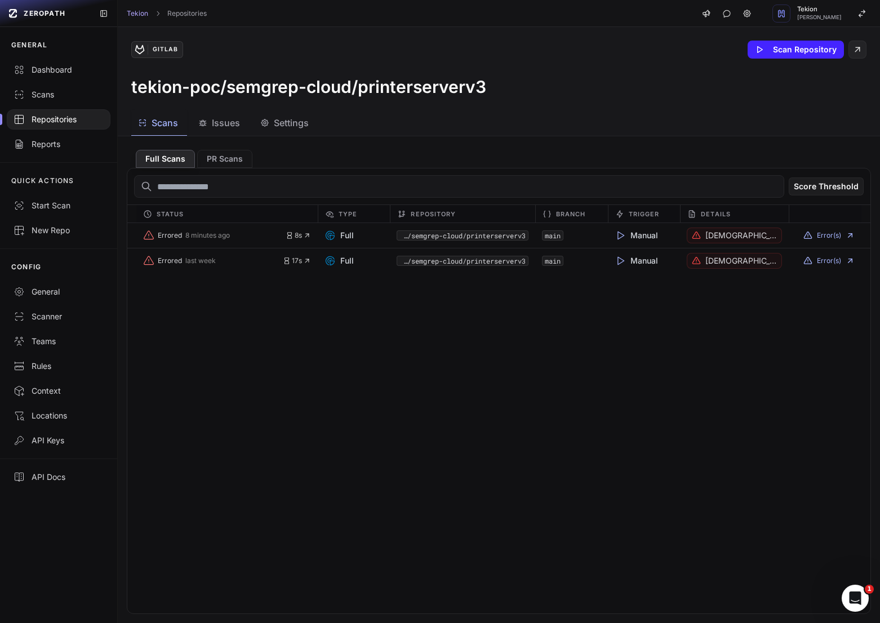
click at [289, 130] on button "Settings" at bounding box center [286, 122] width 64 height 25
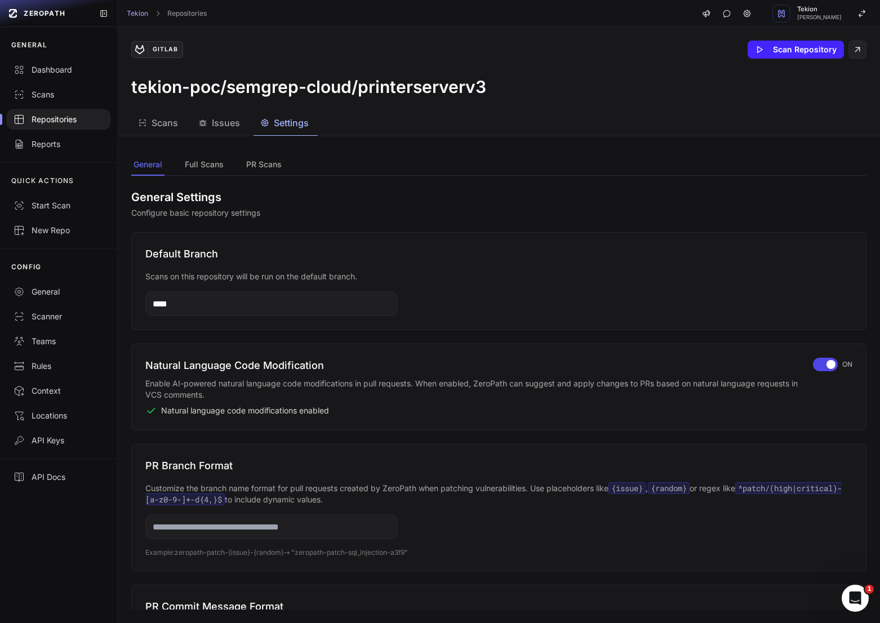
click at [201, 310] on input "****" at bounding box center [271, 303] width 252 height 25
paste input "***"
type input "*******"
click at [356, 304] on button "Save" at bounding box center [359, 304] width 31 height 16
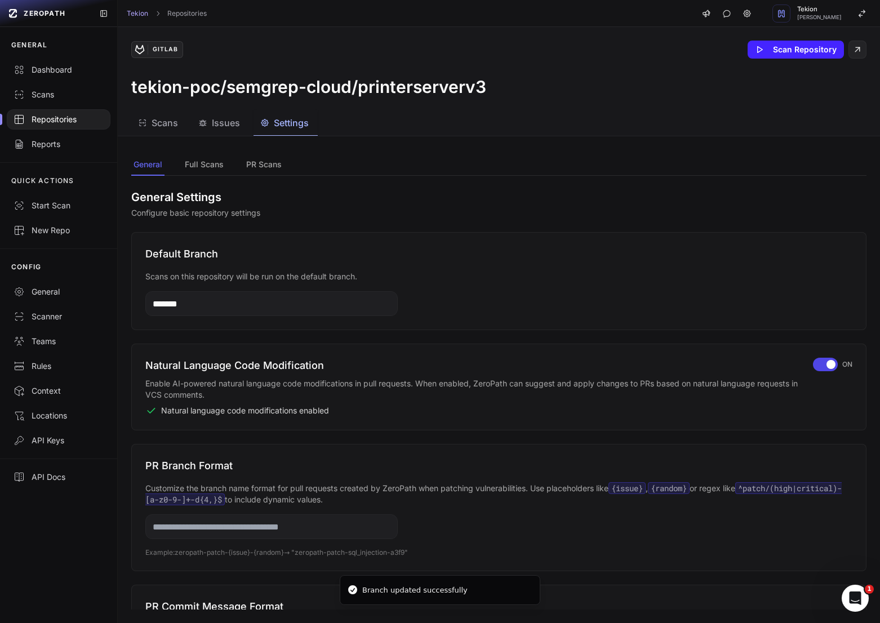
click at [76, 124] on div "Repositories" at bounding box center [59, 119] width 90 height 11
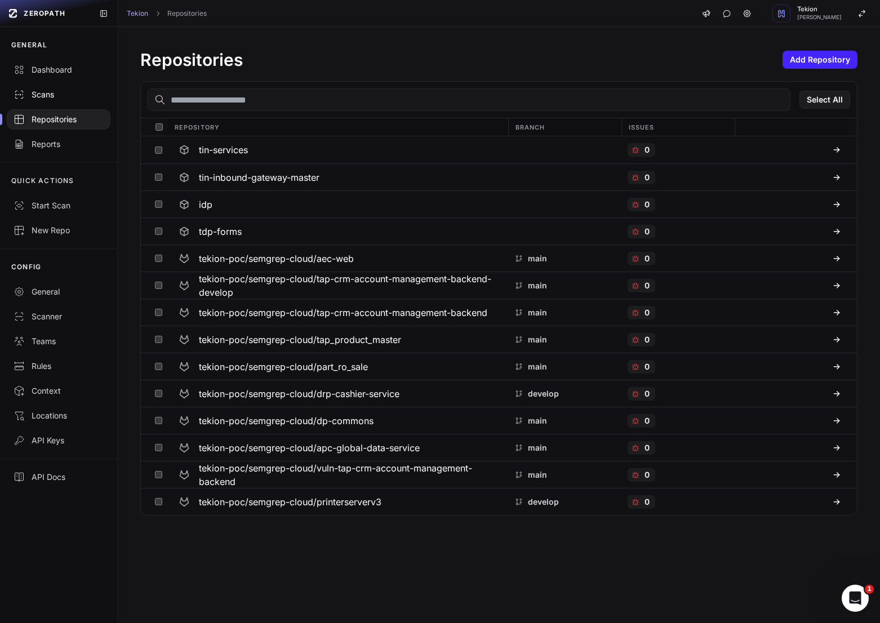
click at [53, 99] on div "Scans" at bounding box center [59, 94] width 90 height 11
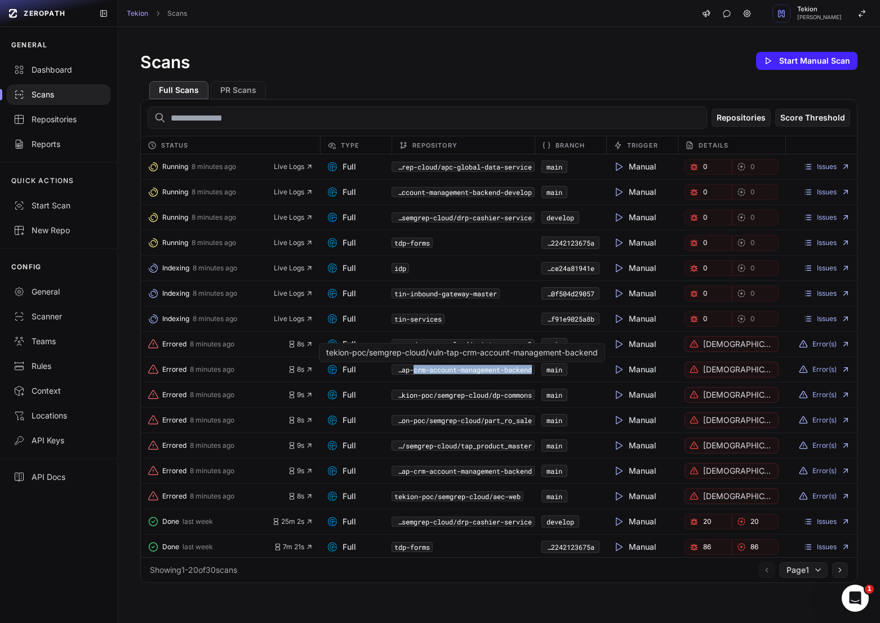
drag, startPoint x: 536, startPoint y: 374, endPoint x: 410, endPoint y: 372, distance: 126.2
click at [410, 372] on div "Errored 8 minutes ago 8s Full tekion-poc/semgrep-cloud/vuln-tap-crm-account-man…" at bounding box center [499, 369] width 716 height 25
copy div "crm-account-management-backend"
click at [62, 126] on link "Repositories" at bounding box center [58, 119] width 117 height 25
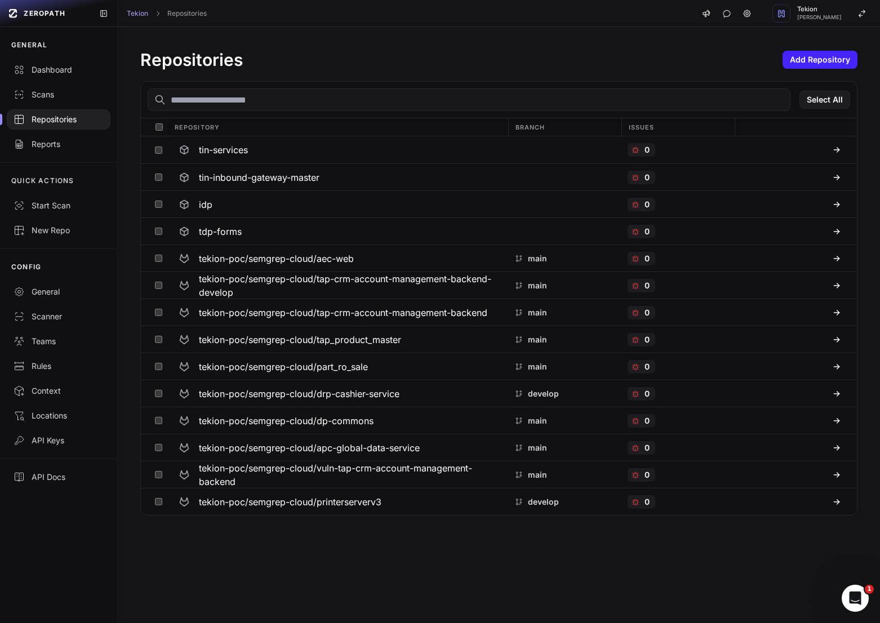
click at [243, 107] on input "text" at bounding box center [469, 99] width 643 height 23
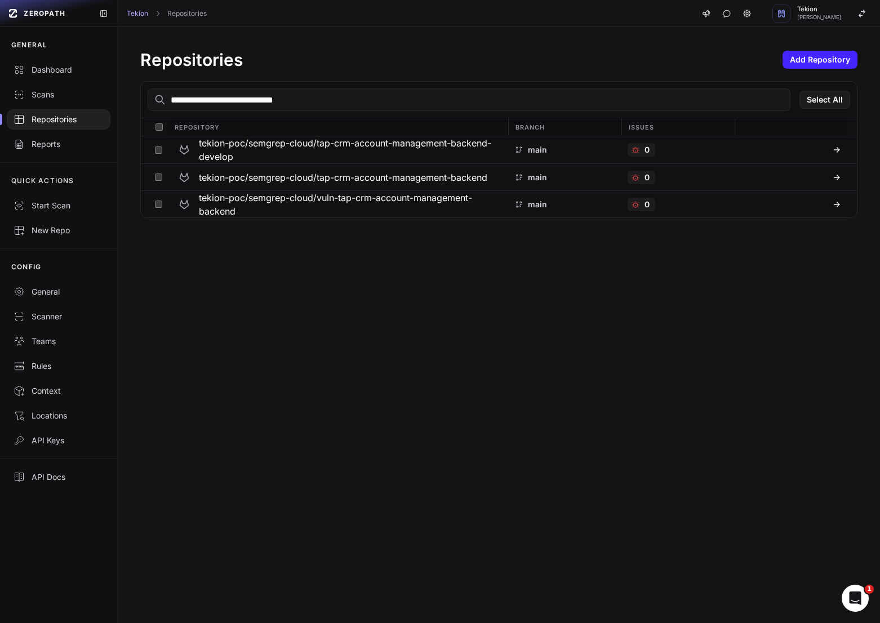
type input "**********"
click at [360, 282] on div "**********" at bounding box center [499, 325] width 762 height 596
click at [46, 118] on div "Repositories" at bounding box center [59, 119] width 90 height 11
click at [309, 197] on h3 "tekion-poc/semgrep-cloud/vuln-tap-crm-account-management-backend" at bounding box center [350, 204] width 302 height 27
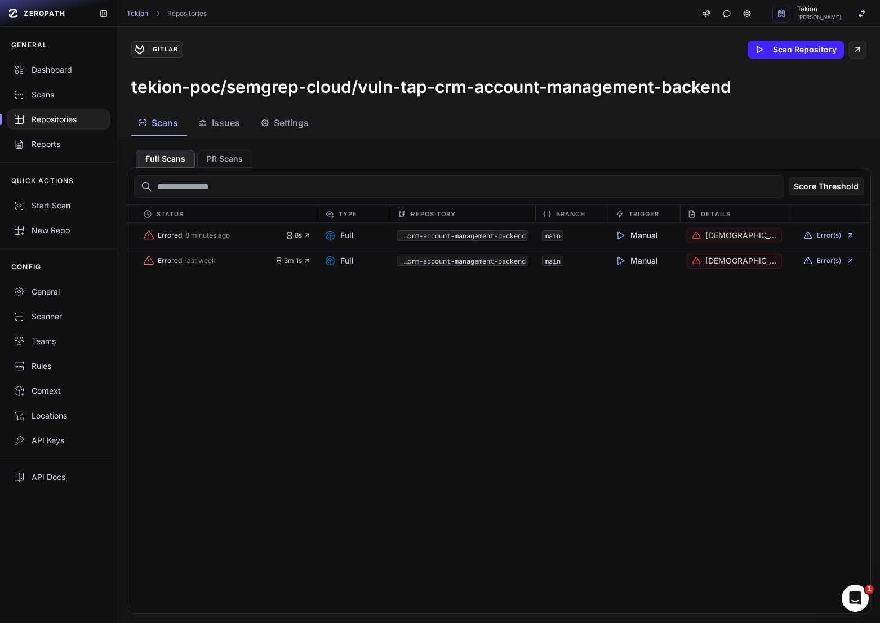
click at [292, 128] on span "Settings" at bounding box center [291, 123] width 35 height 14
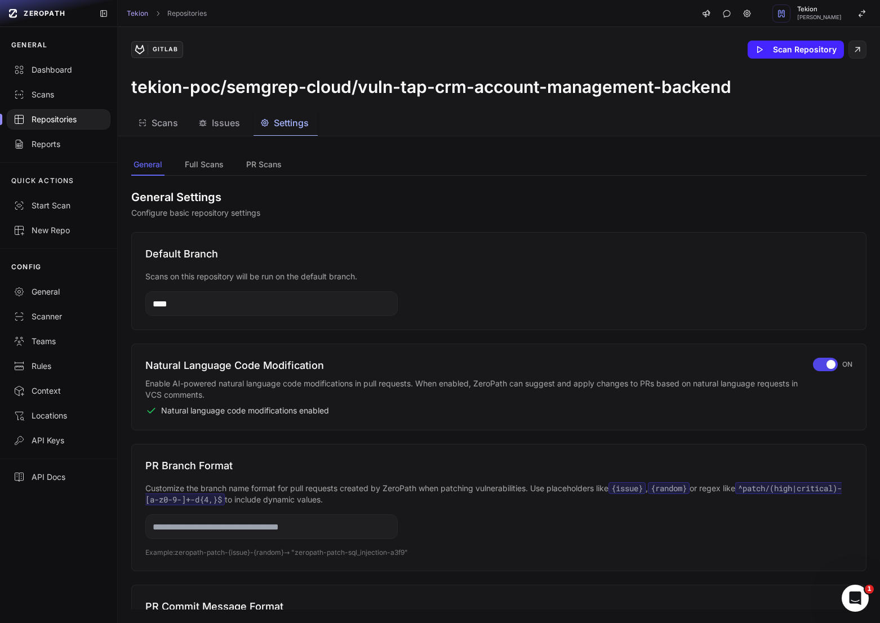
click at [247, 306] on input "****" at bounding box center [271, 303] width 252 height 25
paste input "text"
type input "****"
click at [352, 301] on button "Save" at bounding box center [359, 304] width 31 height 16
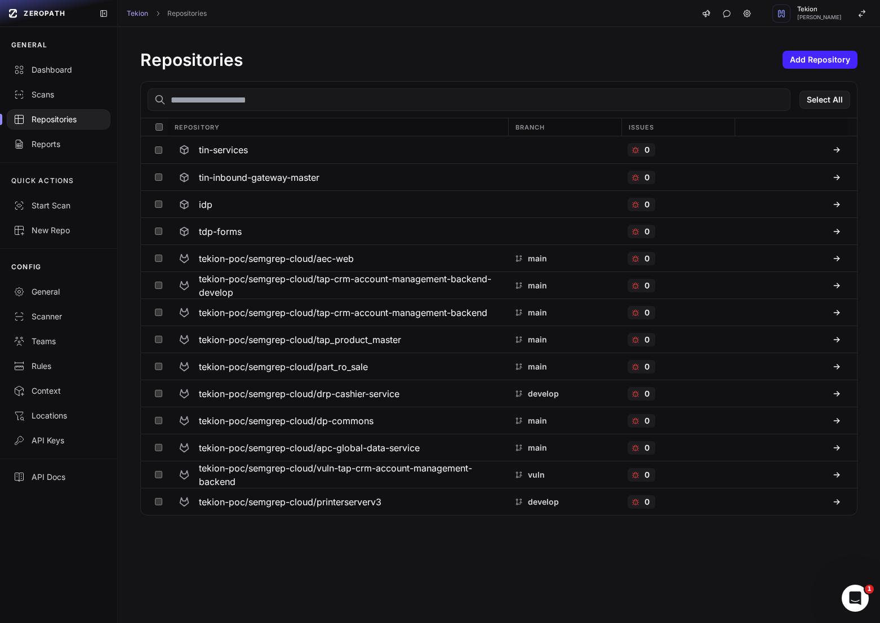
click at [281, 104] on input "text" at bounding box center [469, 99] width 643 height 23
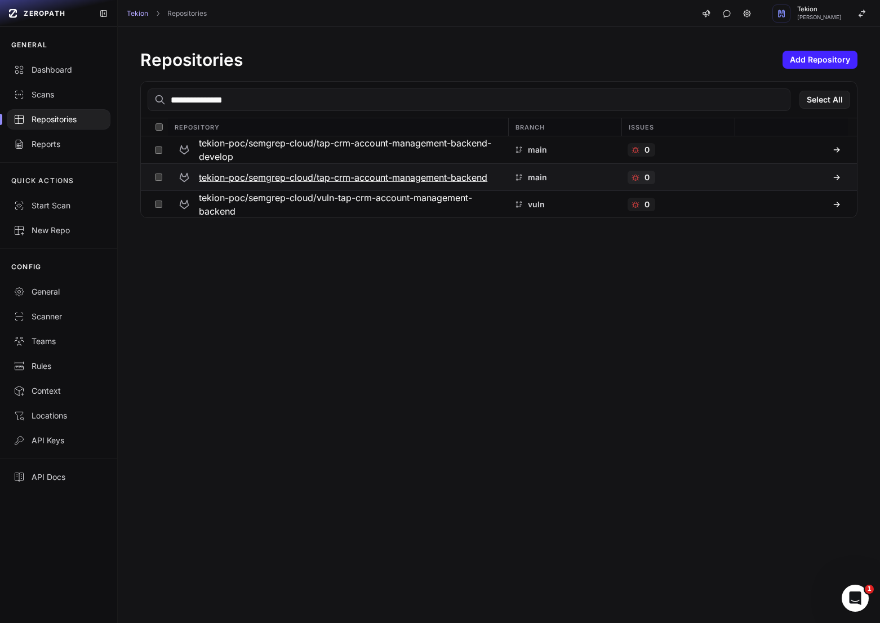
type input "**********"
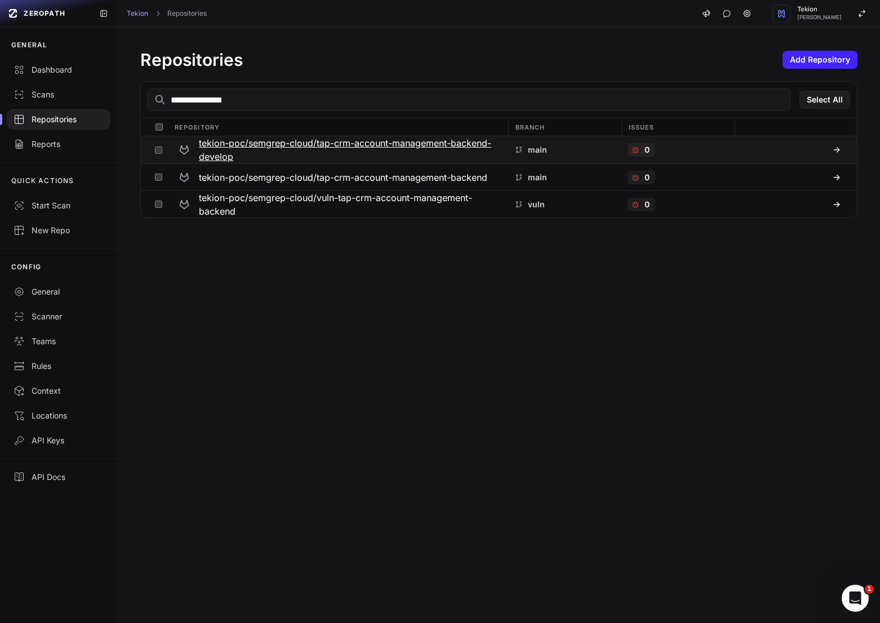
click at [468, 147] on h3 "tekion-poc/semgrep-cloud/tap-crm-account-management-backend-develop" at bounding box center [350, 149] width 302 height 27
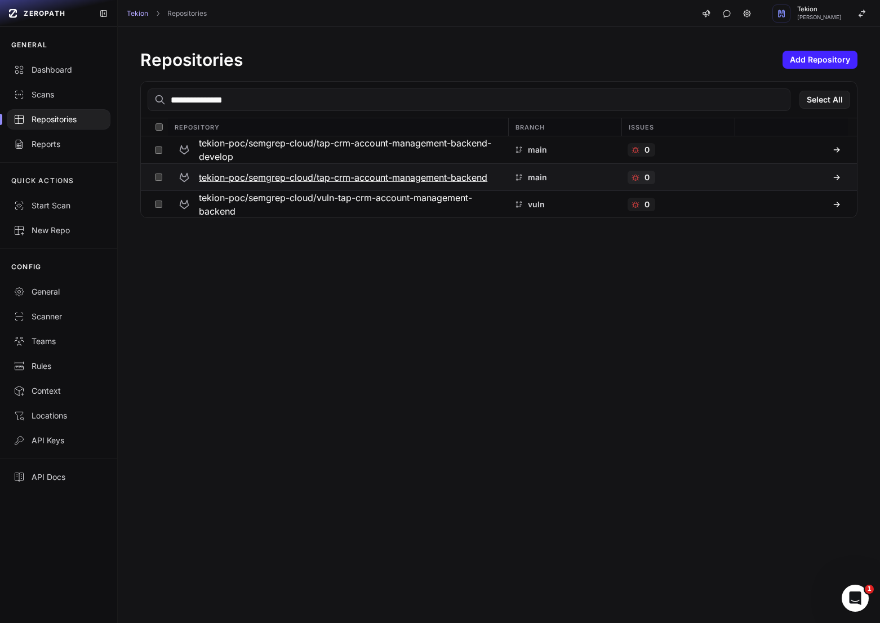
click at [465, 181] on h3 "tekion-poc/semgrep-cloud/tap-crm-account-management-backend" at bounding box center [343, 178] width 289 height 14
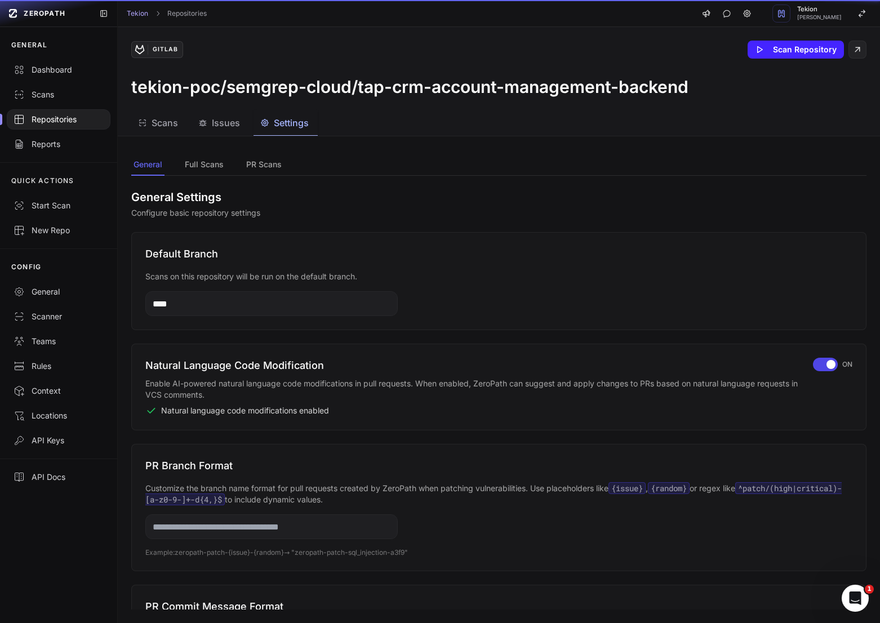
click at [286, 125] on span "Settings" at bounding box center [291, 123] width 35 height 14
click at [257, 299] on input "****" at bounding box center [271, 303] width 252 height 25
paste input "**"
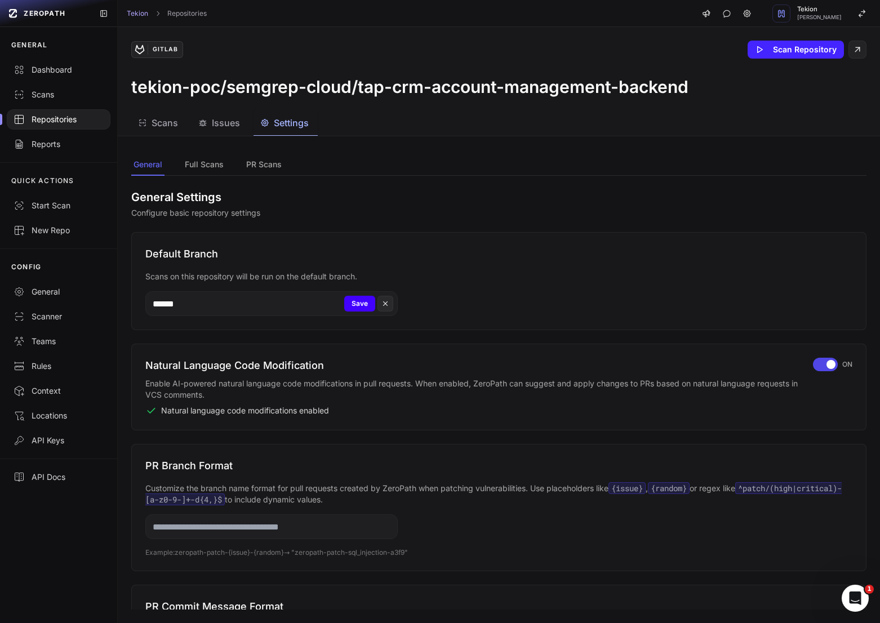
type input "******"
click at [365, 308] on button "Save" at bounding box center [359, 304] width 31 height 16
click at [76, 121] on div "Repositories" at bounding box center [59, 119] width 90 height 11
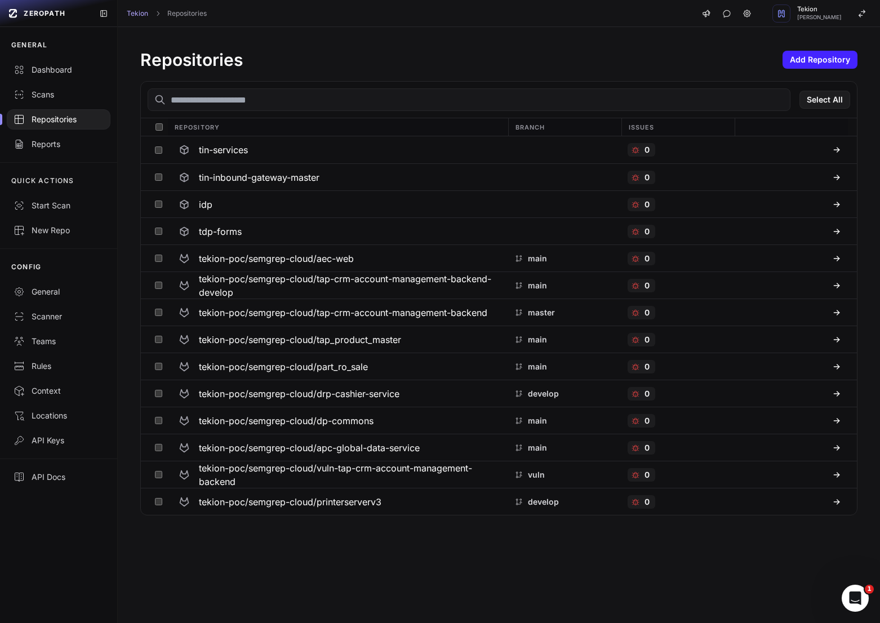
click at [283, 101] on input "text" at bounding box center [469, 99] width 643 height 23
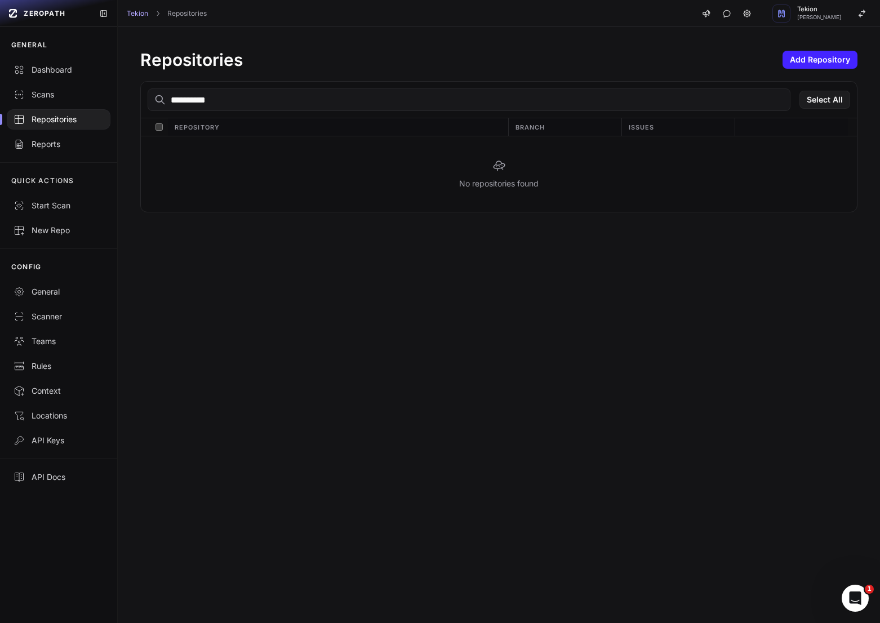
type input "**********"
click at [66, 127] on div at bounding box center [59, 119] width 104 height 20
click at [57, 96] on div "Scans" at bounding box center [59, 94] width 90 height 11
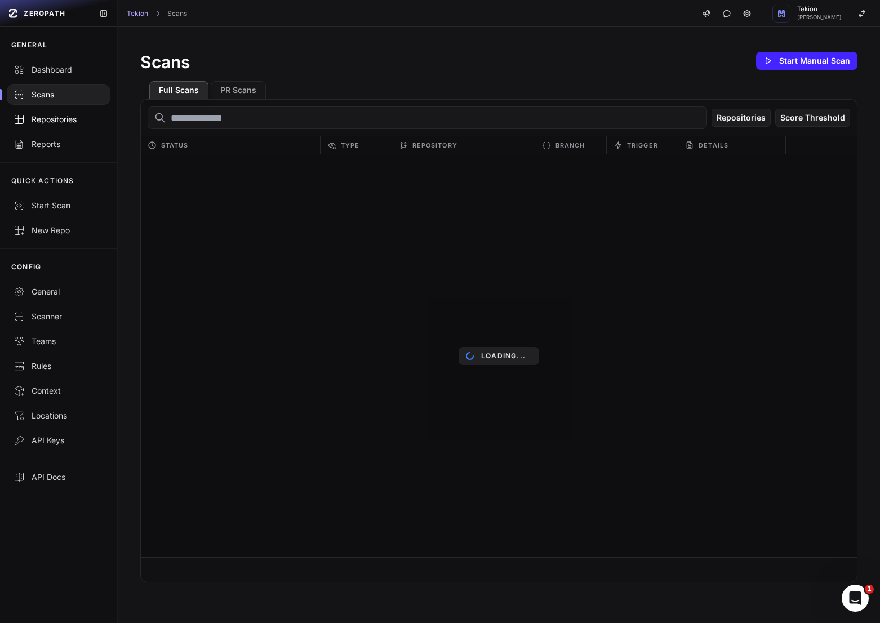
click at [66, 125] on link "Repositories" at bounding box center [58, 119] width 117 height 25
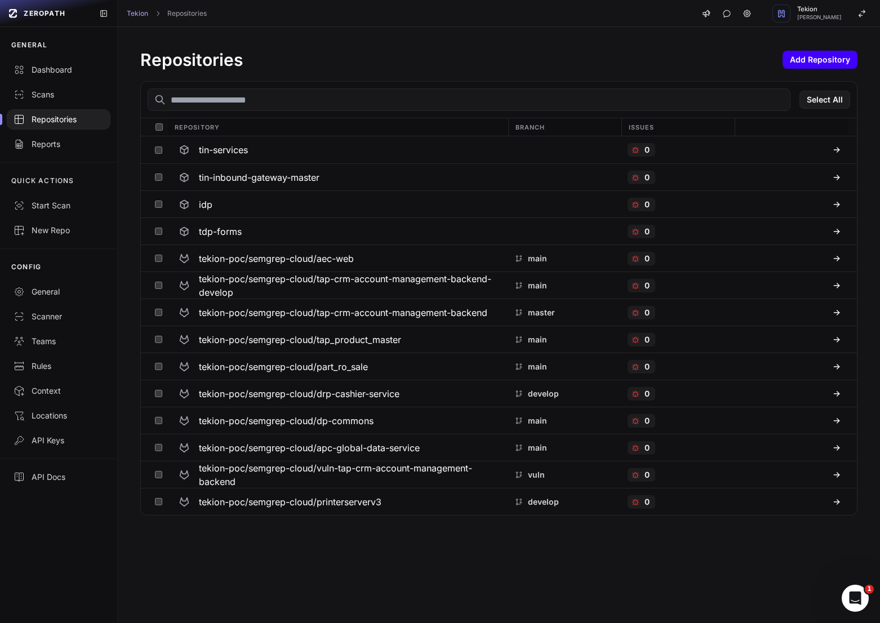
click at [821, 62] on button "Add Repository" at bounding box center [820, 60] width 75 height 18
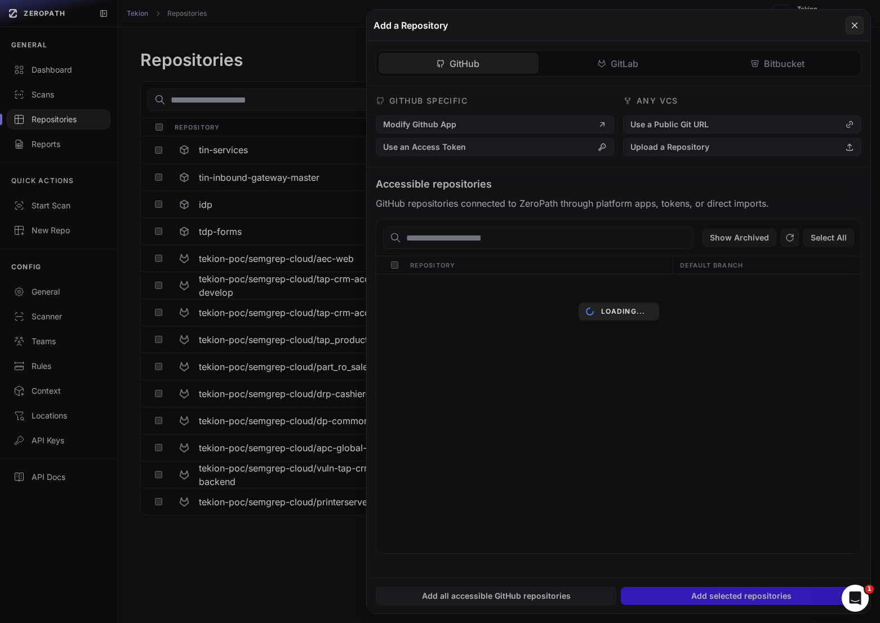
click at [613, 57] on div "Loading..." at bounding box center [619, 312] width 504 height 604
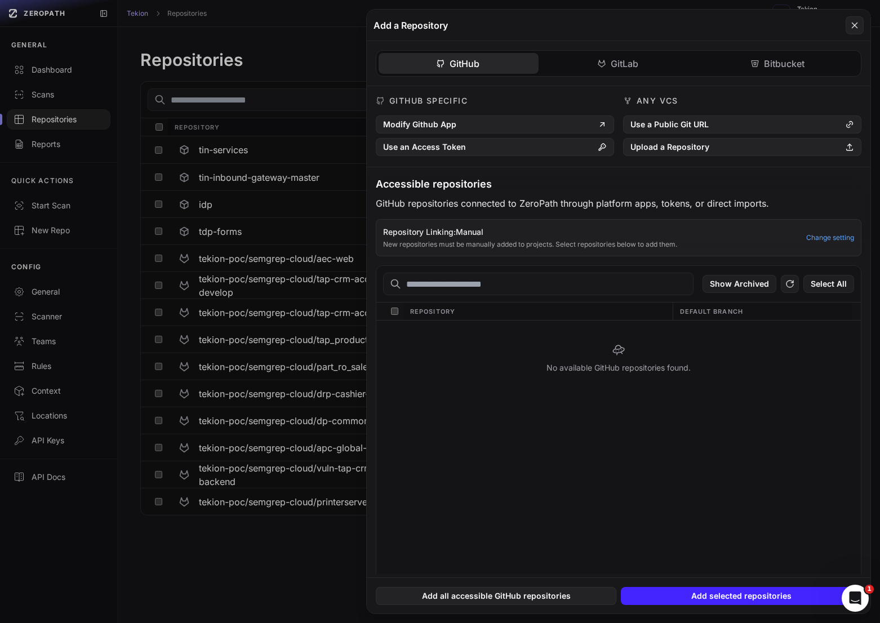
click at [626, 64] on div "GitHub GitLab Bitbucket GitHub Specific Modify Github App Use an Access Token A…" at bounding box center [619, 307] width 504 height 533
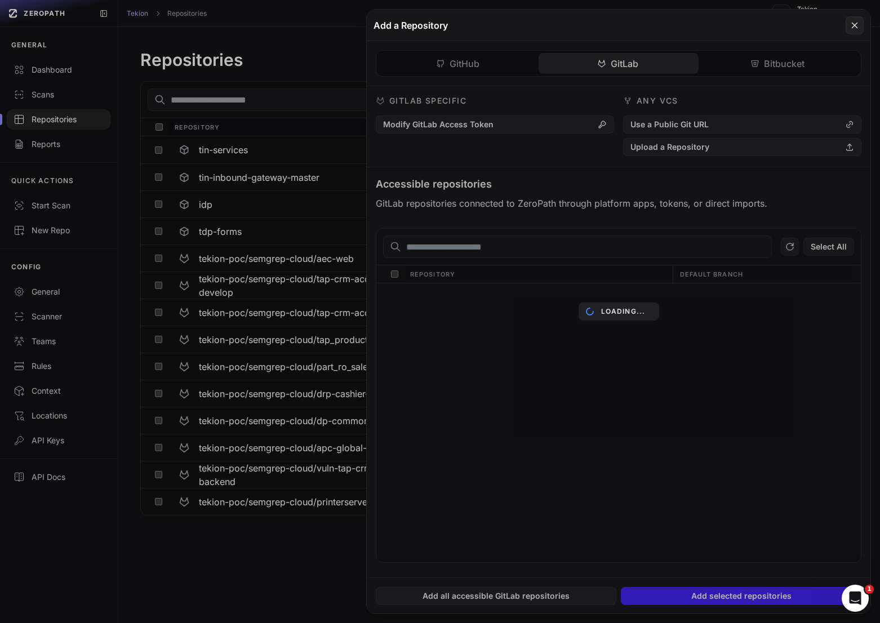
click at [580, 249] on div "Loading..." at bounding box center [619, 312] width 504 height 604
click at [589, 249] on div "Loading..." at bounding box center [619, 312] width 504 height 604
click at [583, 249] on div "Loading..." at bounding box center [619, 312] width 504 height 604
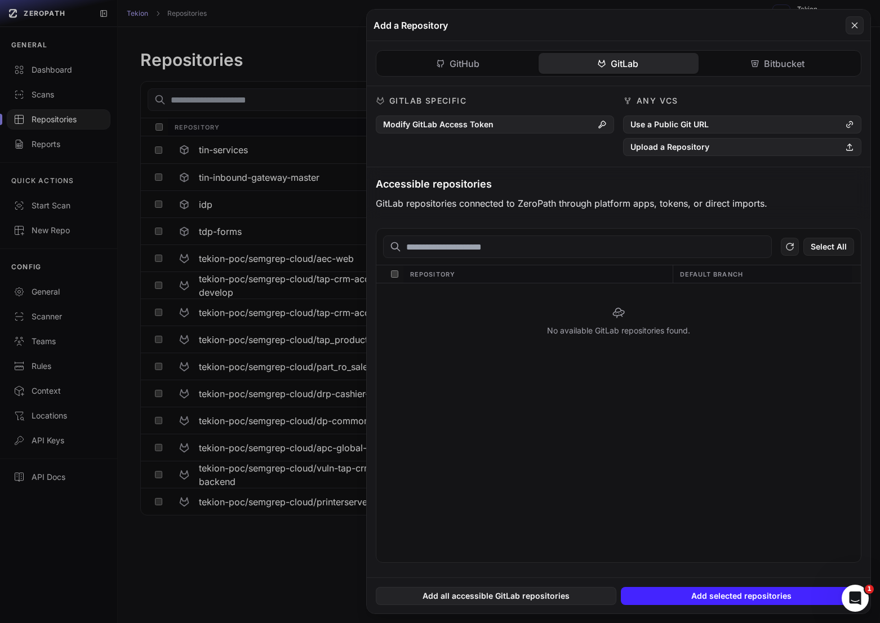
click at [591, 250] on input "text" at bounding box center [577, 247] width 389 height 23
paste input "**********"
type input "**********"
click at [339, 87] on button at bounding box center [440, 311] width 880 height 623
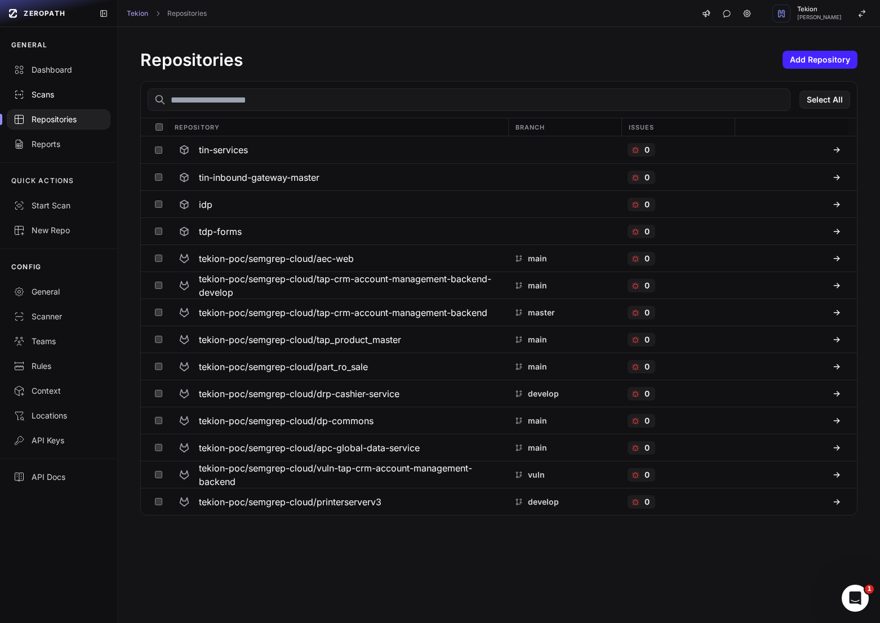
click at [67, 97] on div "Scans" at bounding box center [59, 94] width 90 height 11
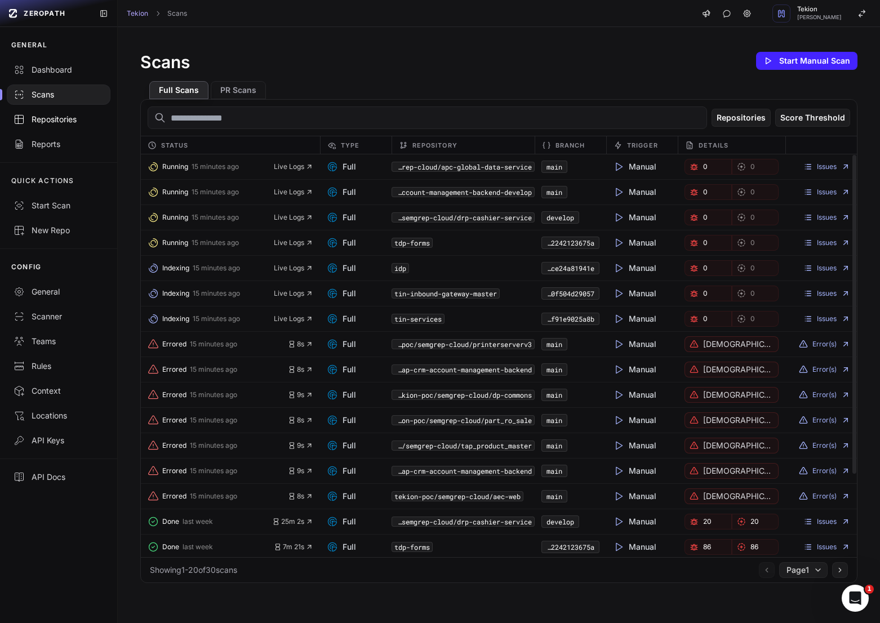
click at [50, 119] on div "Repositories" at bounding box center [59, 119] width 90 height 11
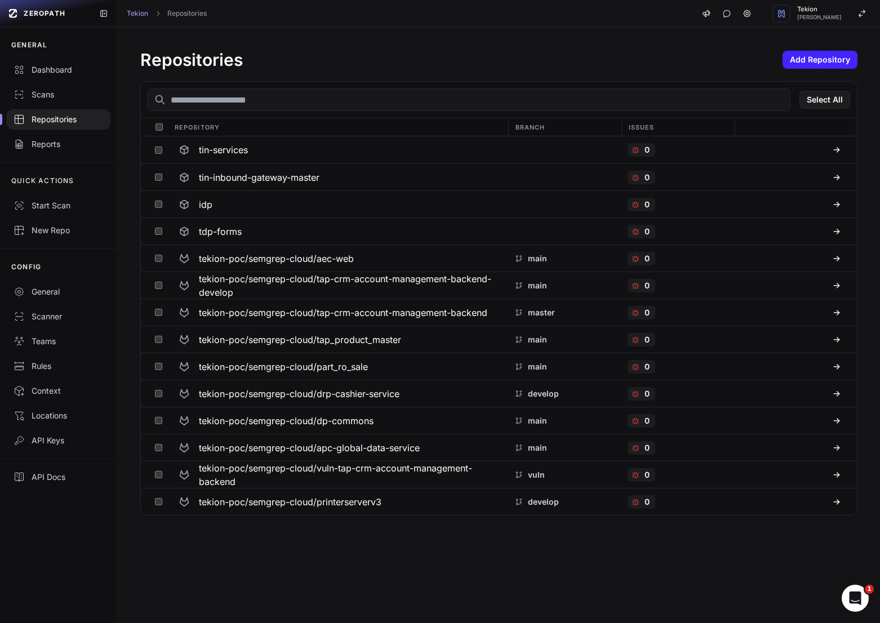
click at [694, 51] on div "Repositories Add Repository" at bounding box center [498, 60] width 717 height 20
click at [707, 58] on div "Repositories Add Repository" at bounding box center [498, 60] width 717 height 20
click at [828, 61] on button "Add Repository" at bounding box center [820, 60] width 75 height 18
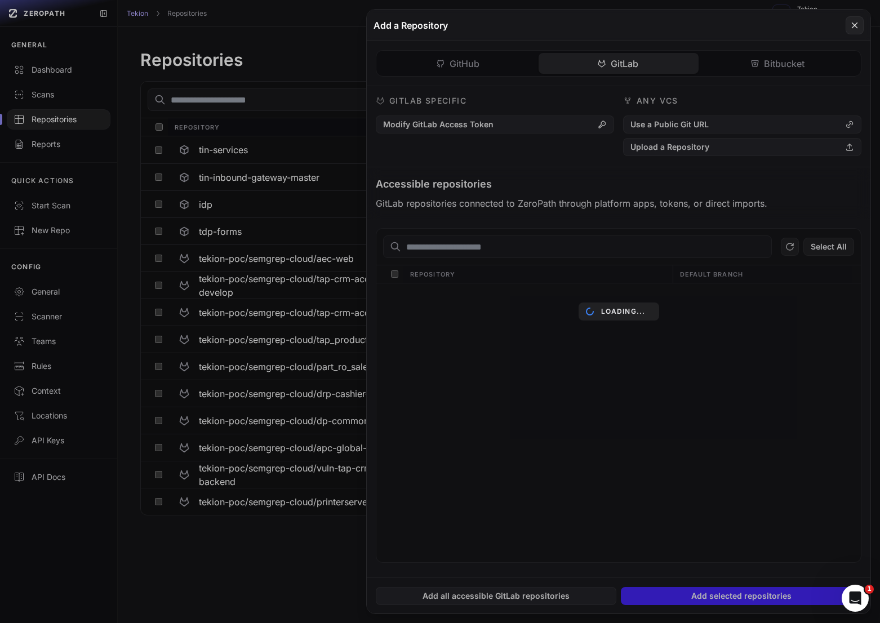
click at [611, 72] on div "GitHub GitLab Bitbucket GitHub Specific Modify Github App Use an Access Token A…" at bounding box center [619, 309] width 504 height 536
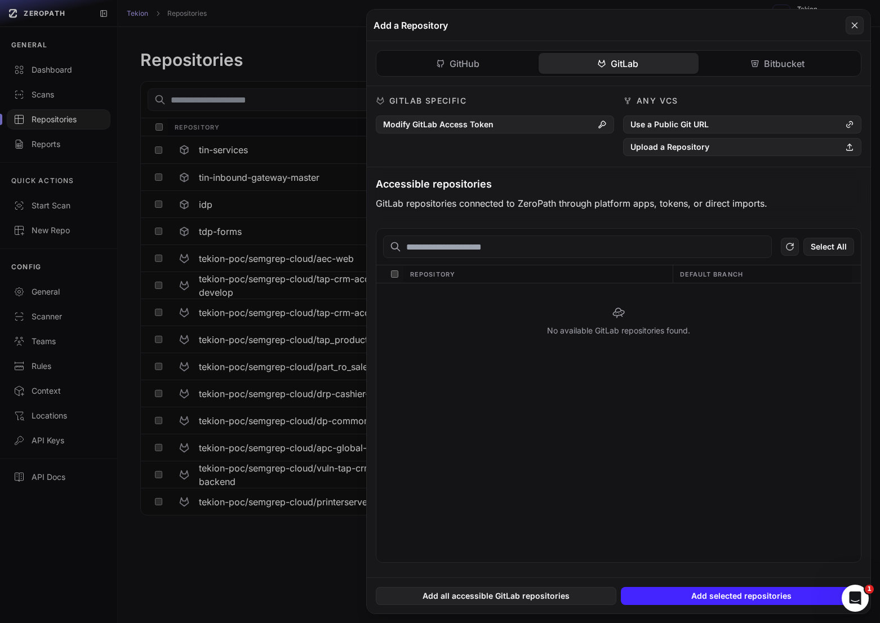
click at [467, 246] on input "text" at bounding box center [577, 247] width 389 height 23
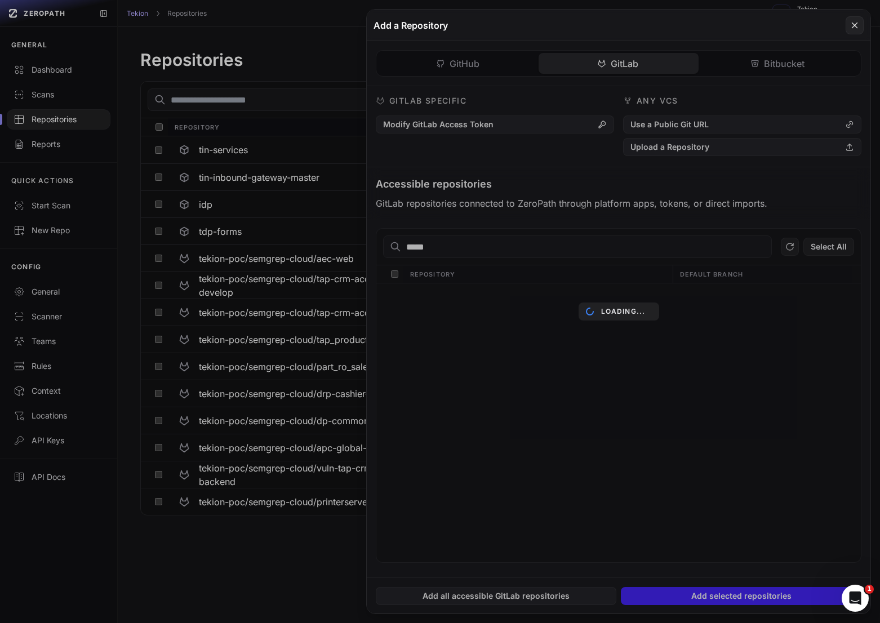
type input "*****"
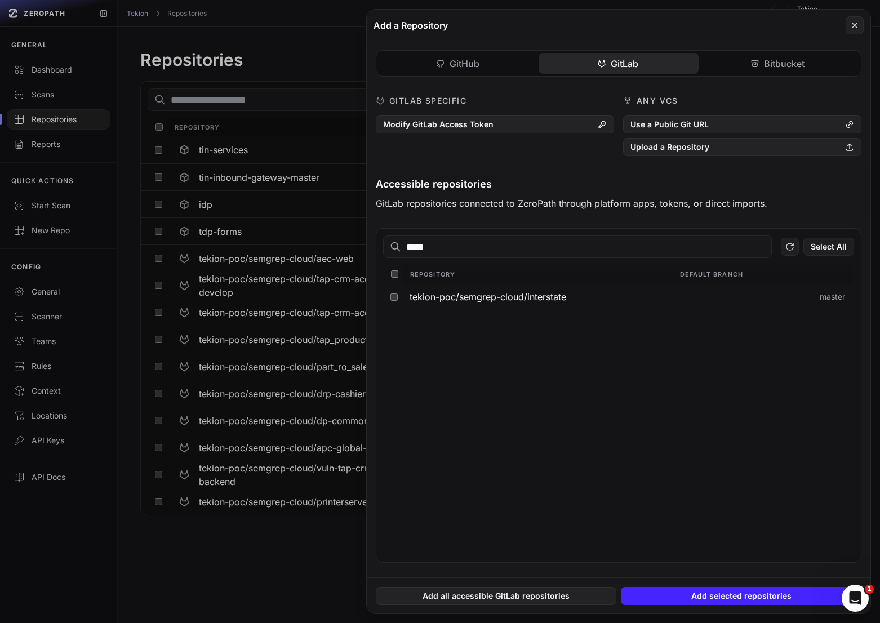
click at [535, 260] on div "***** Select All" at bounding box center [618, 247] width 485 height 37
click at [529, 254] on input "*****" at bounding box center [577, 247] width 389 height 23
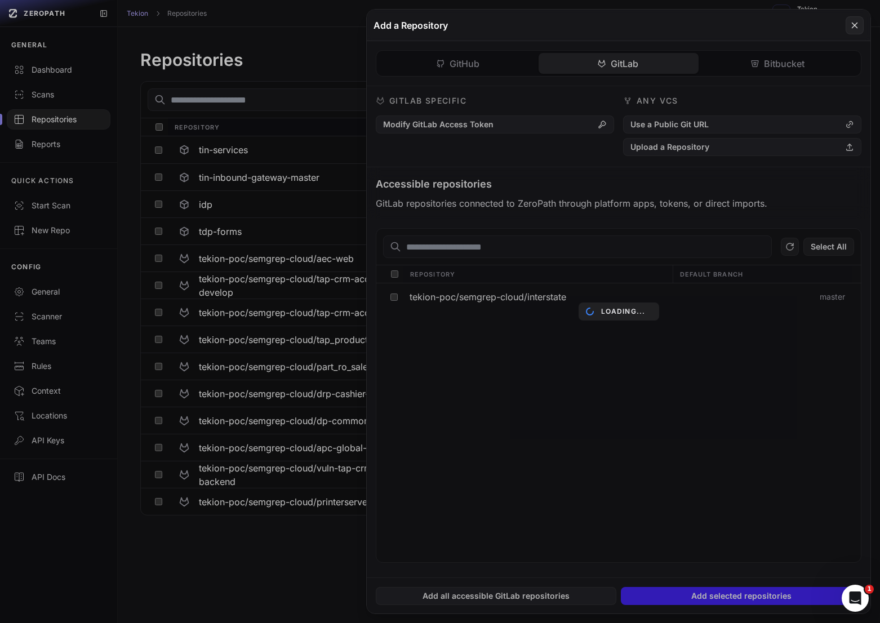
click at [502, 211] on div "Loading..." at bounding box center [619, 312] width 504 height 604
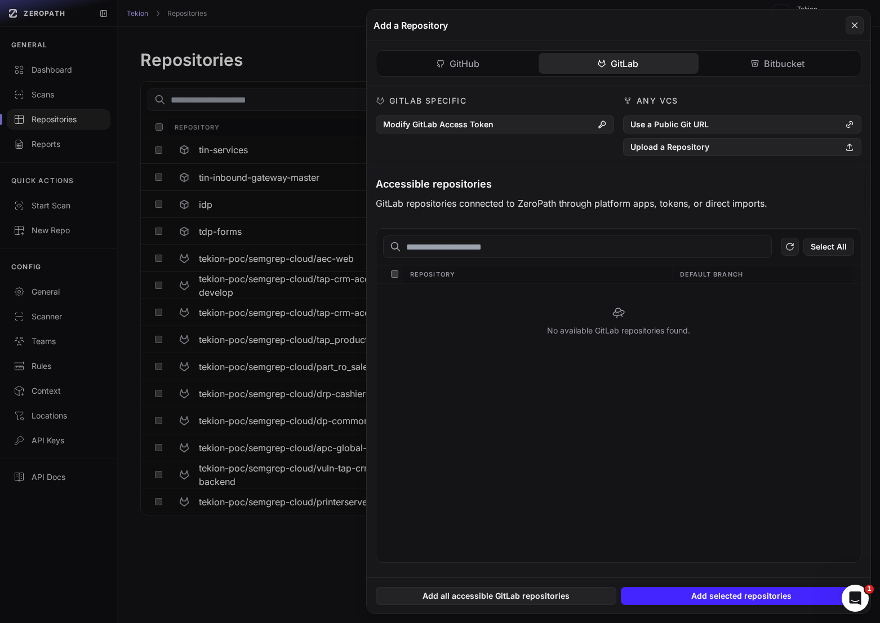
click at [312, 539] on button at bounding box center [440, 311] width 880 height 623
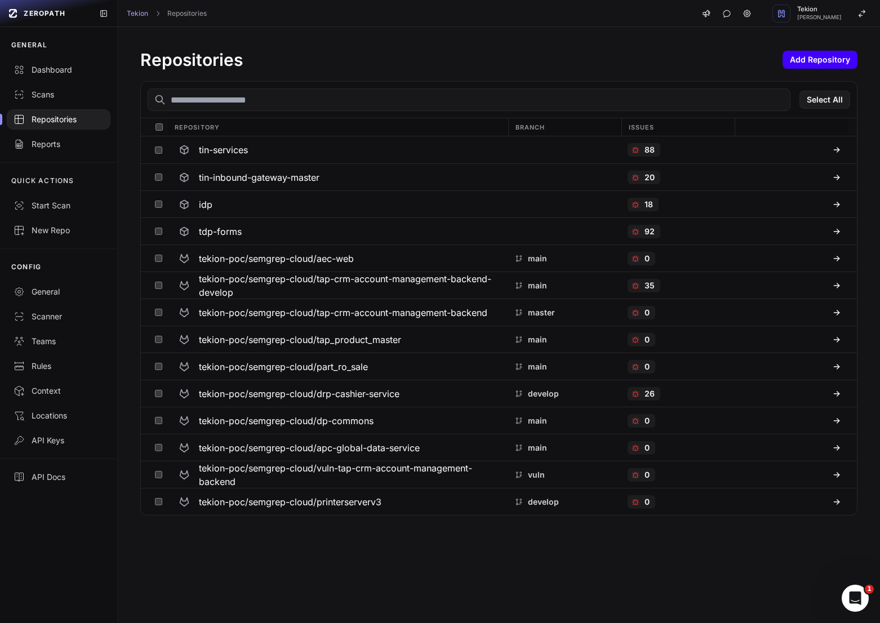
click at [827, 55] on button "Add Repository" at bounding box center [820, 60] width 75 height 18
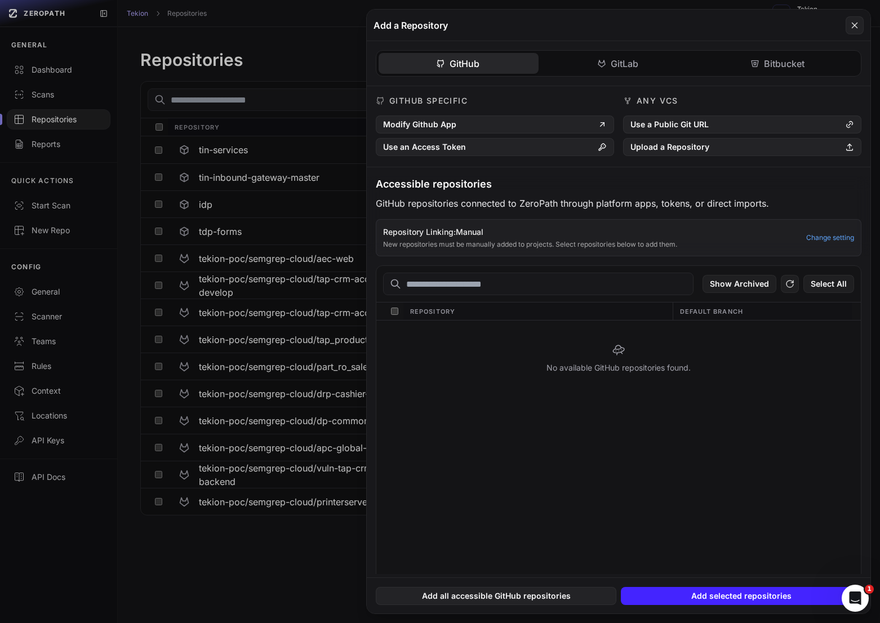
click at [468, 282] on input "text" at bounding box center [538, 284] width 311 height 23
click at [451, 281] on input "***" at bounding box center [538, 284] width 311 height 23
type input "****"
type input "*****"
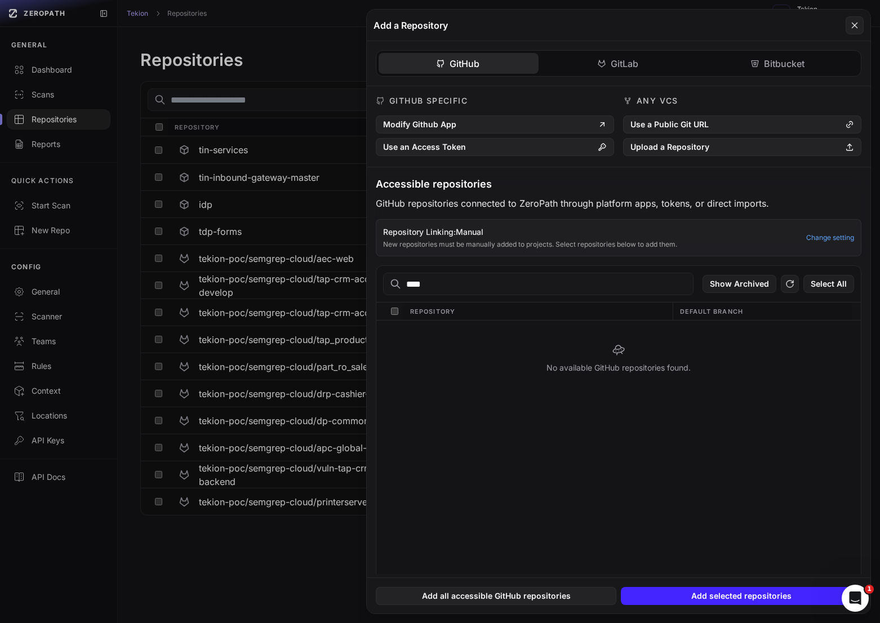
type input "*****"
click at [618, 73] on div "GitHub GitLab Bitbucket GitHub Specific Modify Github App Use an Access Token A…" at bounding box center [619, 307] width 504 height 533
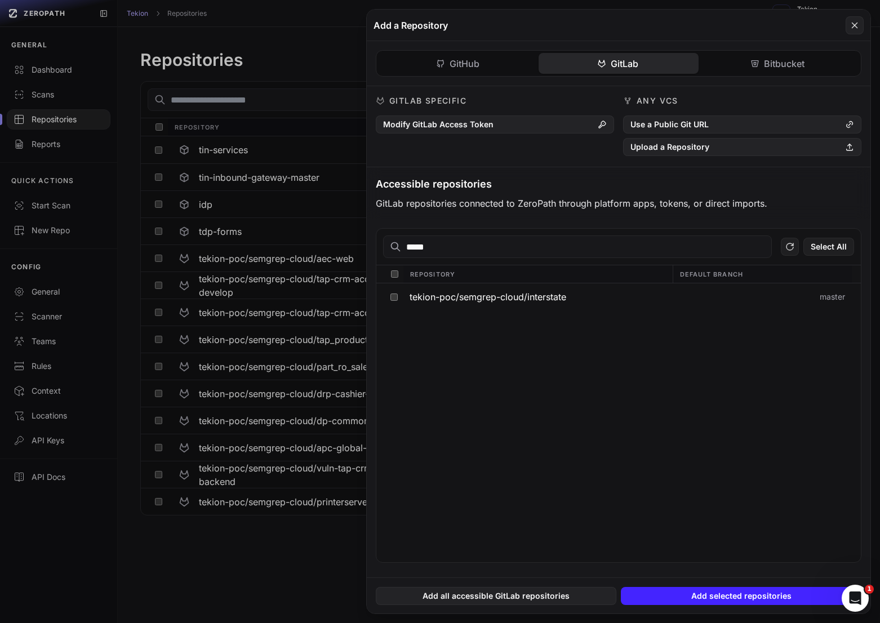
click at [474, 248] on input "*****" at bounding box center [577, 247] width 389 height 23
click at [482, 249] on input "*****" at bounding box center [577, 247] width 389 height 23
click at [446, 246] on input "text" at bounding box center [577, 247] width 389 height 23
type input "*****"
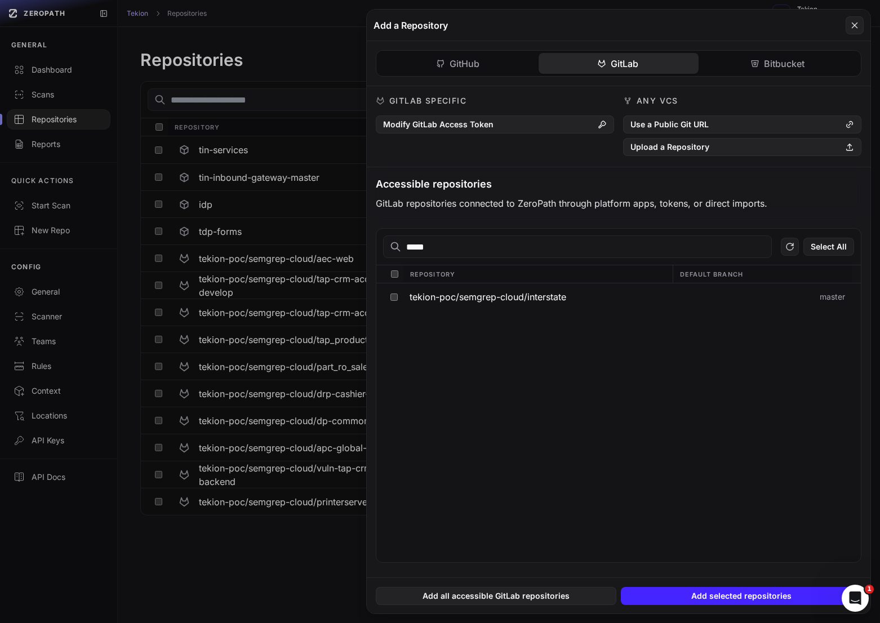
click at [324, 185] on button at bounding box center [440, 311] width 880 height 623
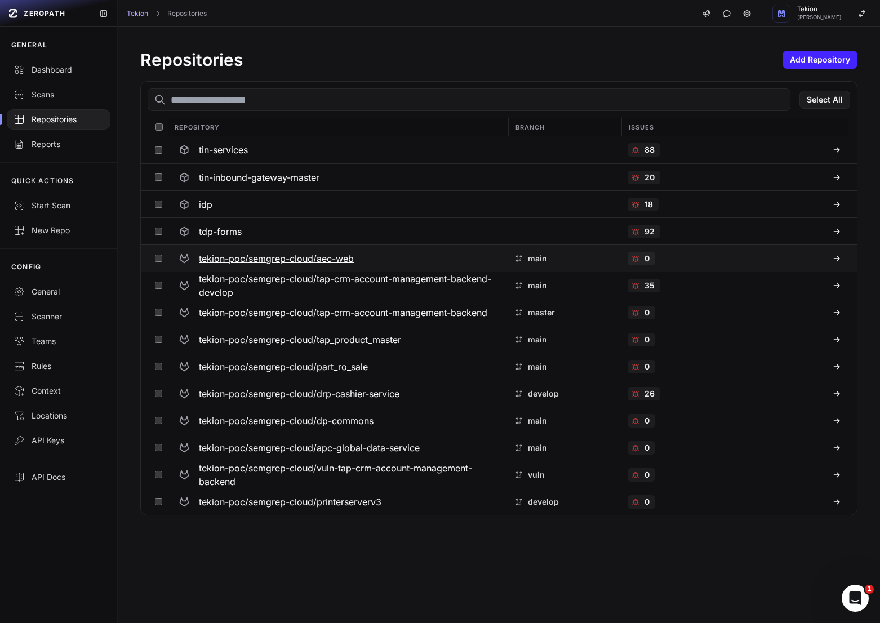
click at [356, 256] on div "tekion-poc/semgrep-cloud/aec-web" at bounding box center [337, 259] width 327 height 20
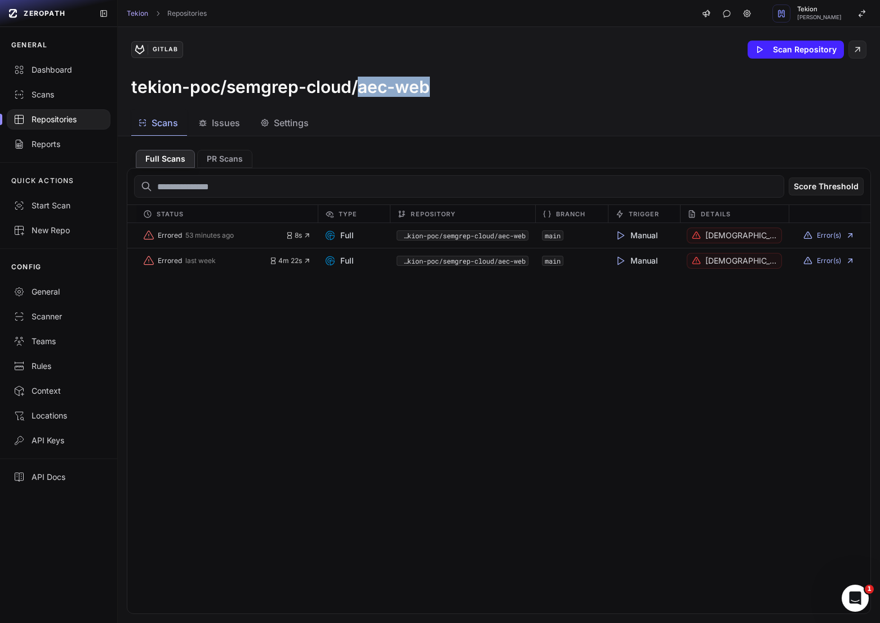
drag, startPoint x: 440, startPoint y: 88, endPoint x: 357, endPoint y: 94, distance: 83.1
click at [357, 94] on div "tekion-poc/semgrep-cloud/aec-web" at bounding box center [498, 87] width 735 height 20
copy h3 "aec-web"
click at [49, 122] on div "Repositories" at bounding box center [59, 119] width 90 height 11
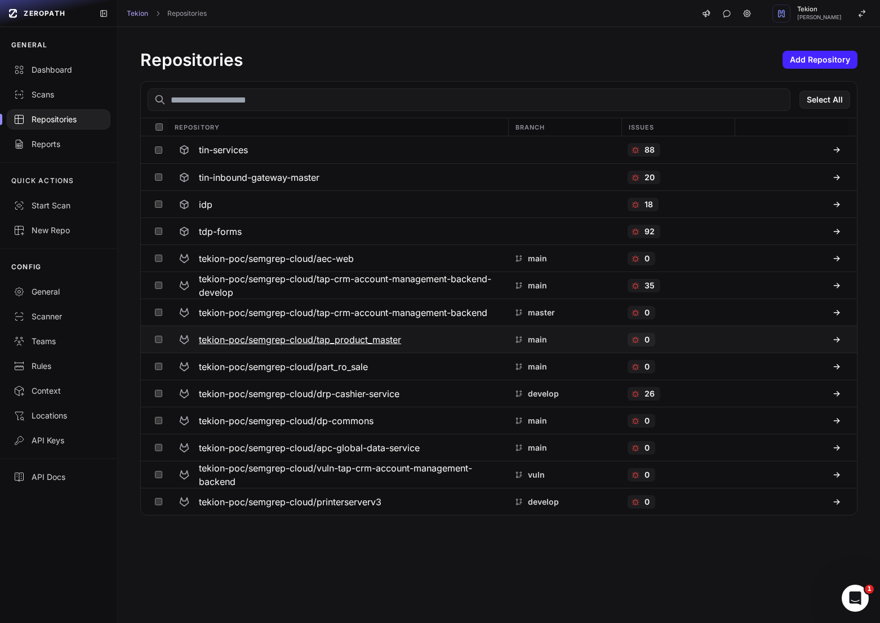
click at [301, 344] on h3 "tekion-poc/semgrep-cloud/tap_product_master" at bounding box center [300, 340] width 202 height 14
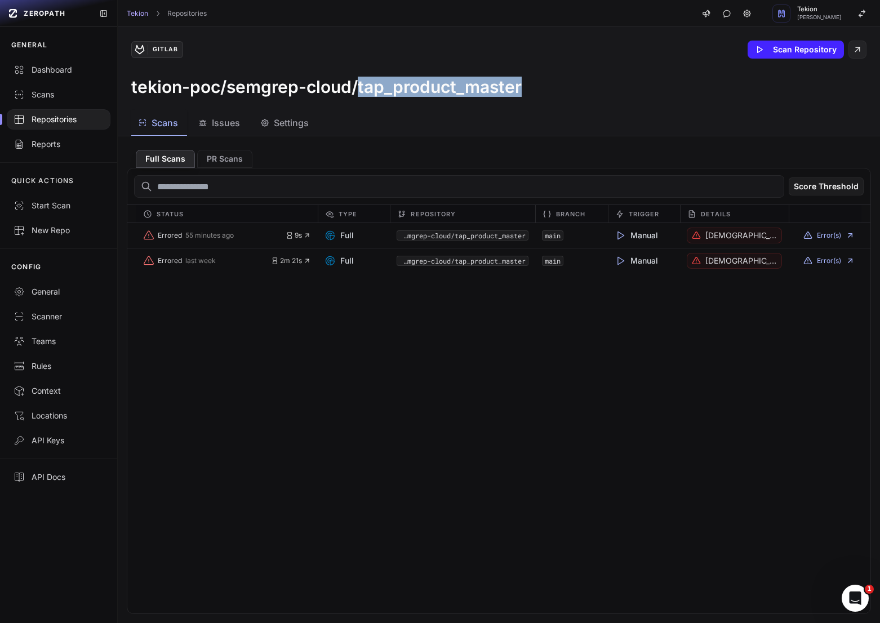
drag, startPoint x: 528, startPoint y: 84, endPoint x: 359, endPoint y: 90, distance: 169.2
click at [359, 90] on div "tekion-poc/semgrep-cloud/tap_product_master" at bounding box center [498, 87] width 735 height 20
copy h3 "tap_product_master"
click at [73, 120] on div "Repositories" at bounding box center [59, 119] width 90 height 11
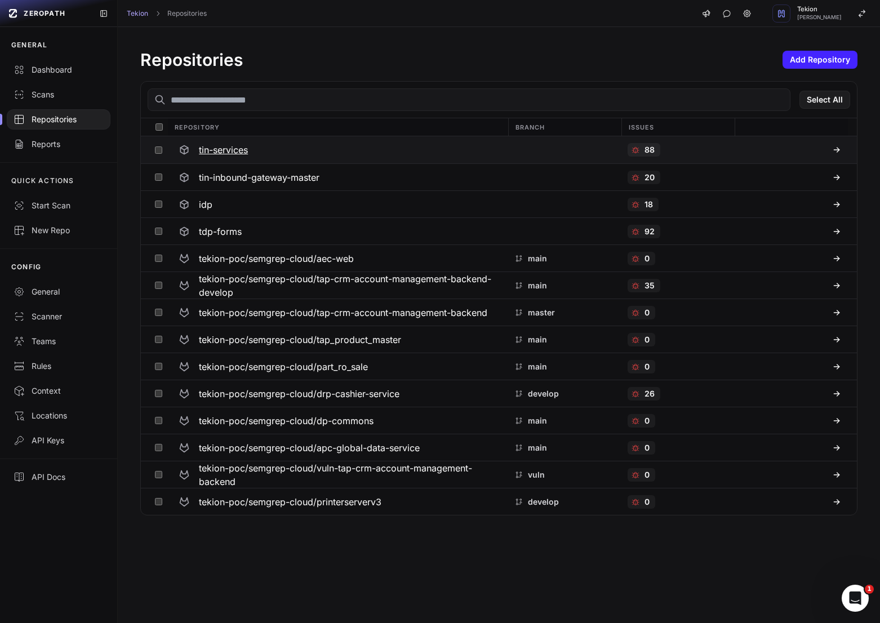
click at [212, 154] on h3 "tin-services" at bounding box center [223, 150] width 49 height 14
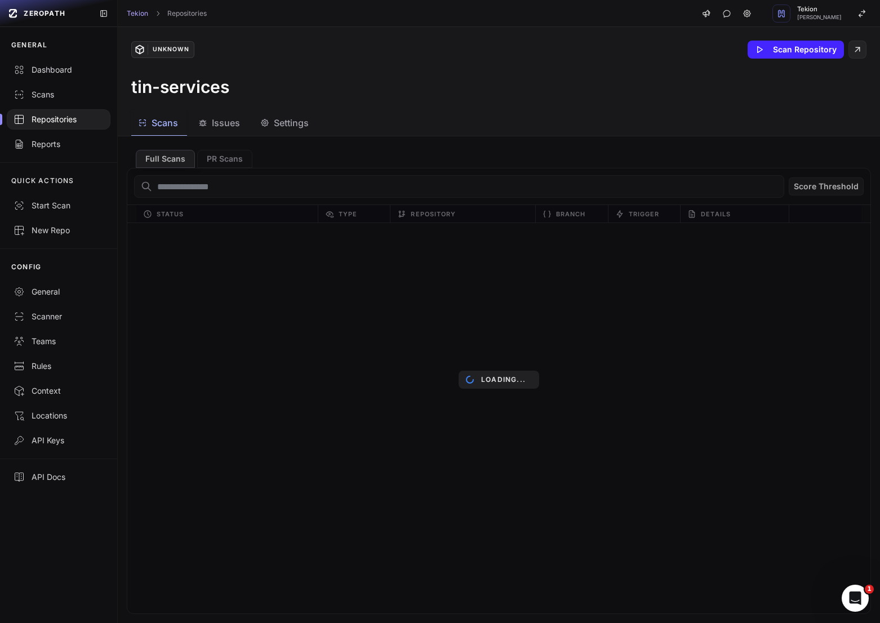
click at [214, 121] on span "Issues" at bounding box center [226, 123] width 28 height 14
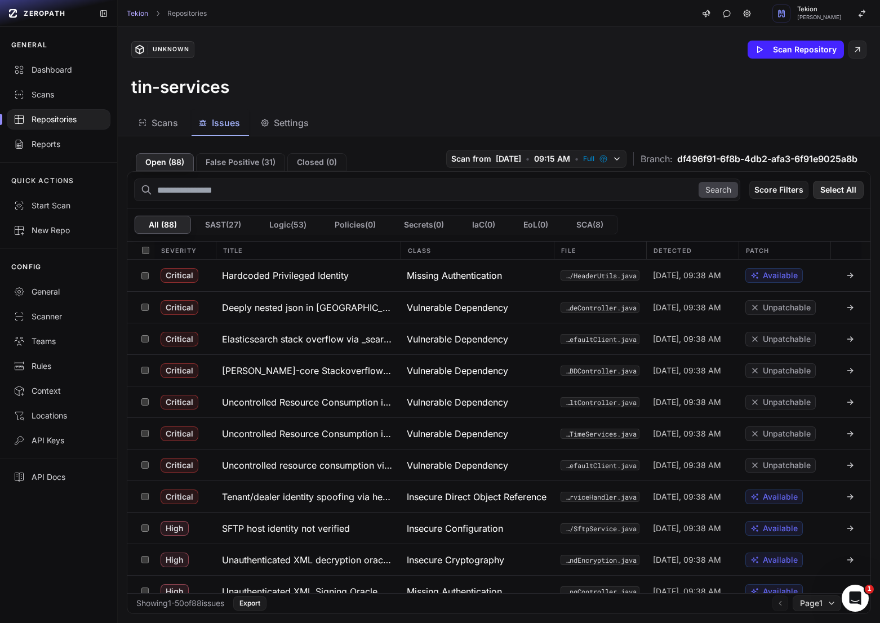
click at [850, 184] on button "Select All" at bounding box center [838, 190] width 51 height 18
click at [850, 184] on button "Action" at bounding box center [839, 190] width 49 height 18
click at [792, 126] on div "Scans Issues Settings" at bounding box center [485, 122] width 735 height 25
